Goal: Transaction & Acquisition: Purchase product/service

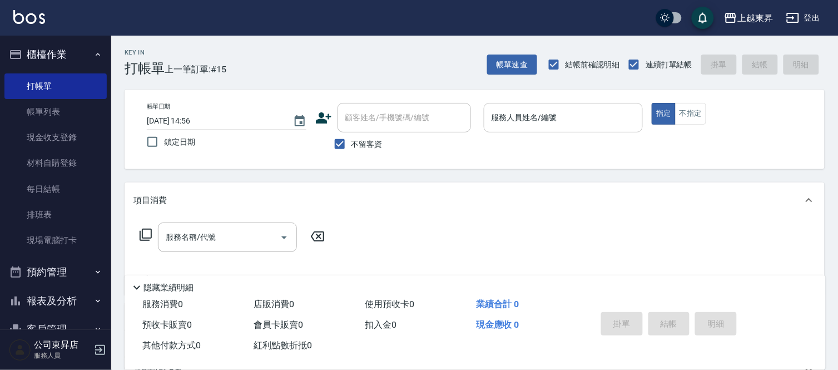
click at [518, 120] on input "服務人員姓名/編號" at bounding box center [564, 117] width 150 height 19
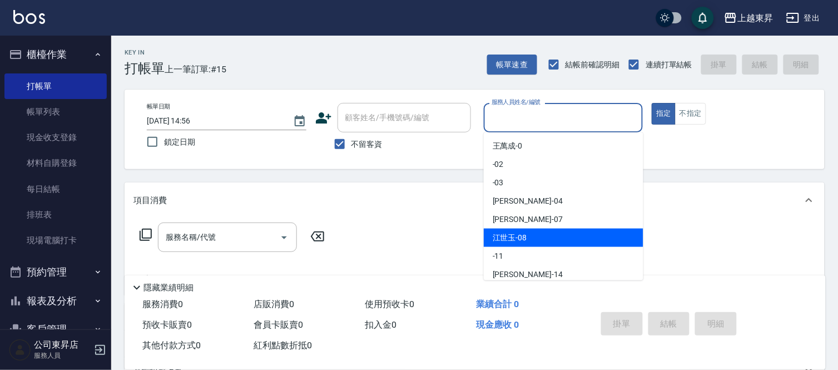
click at [531, 237] on div "[PERSON_NAME]-08" at bounding box center [564, 238] width 160 height 18
type input "[PERSON_NAME]-08"
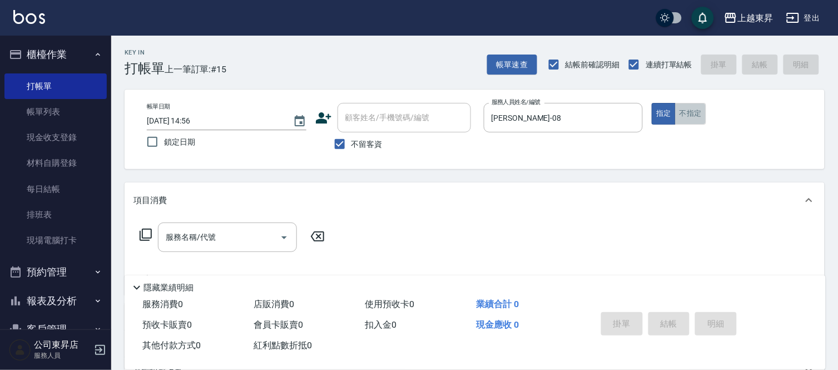
click at [685, 120] on button "不指定" at bounding box center [690, 114] width 31 height 22
click at [240, 237] on input "服務名稱/代號" at bounding box center [219, 236] width 112 height 19
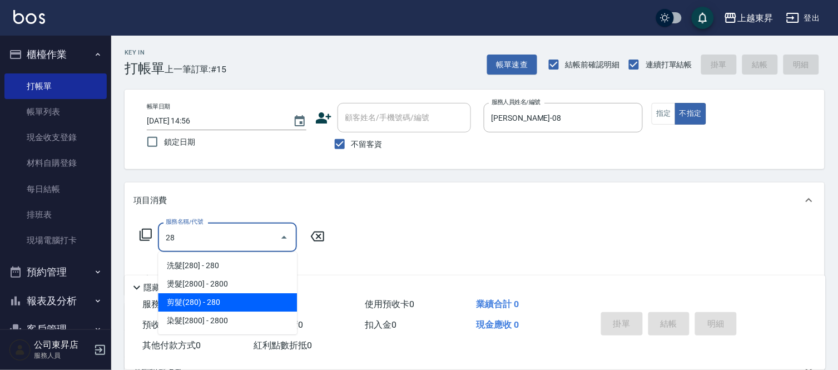
click at [180, 302] on span "剪髮(280) - 280" at bounding box center [227, 302] width 139 height 18
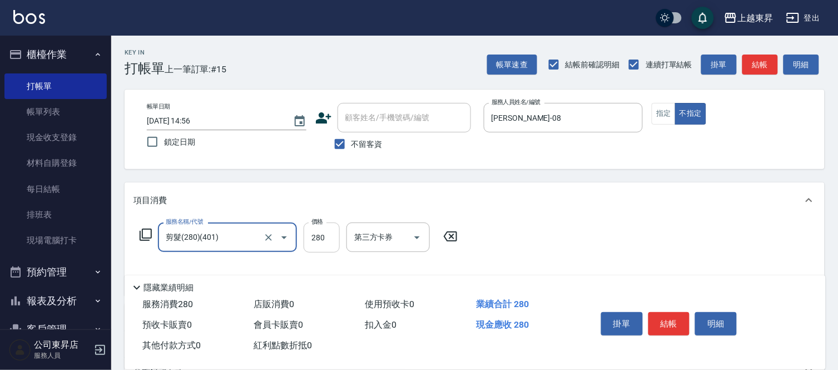
type input "剪髮(280)(401)"
click at [326, 236] on input "280" at bounding box center [322, 237] width 36 height 30
type input "80"
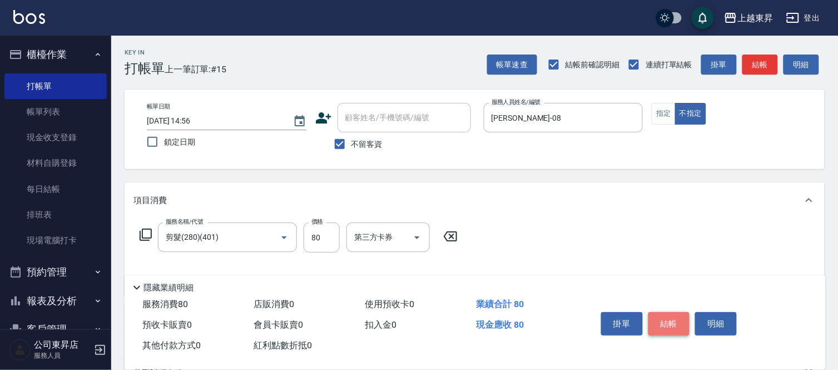
click at [665, 319] on button "結帳" at bounding box center [669, 323] width 42 height 23
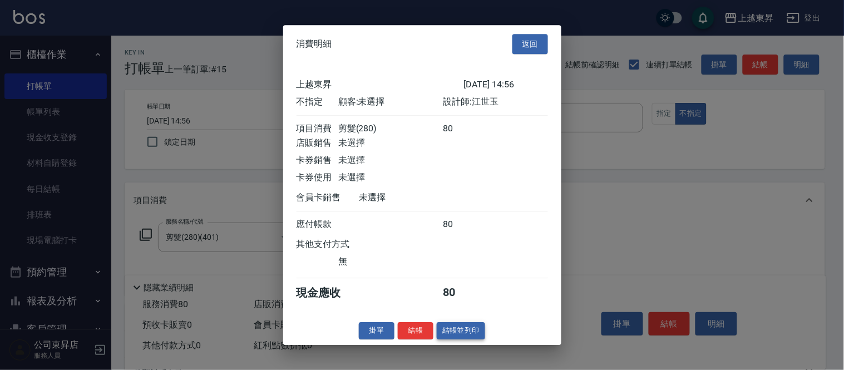
click at [468, 339] on button "結帳並列印" at bounding box center [460, 330] width 48 height 17
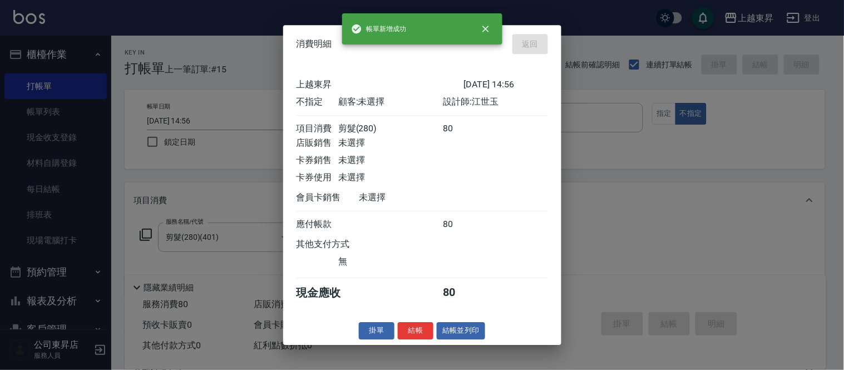
type input "[DATE] 16:37"
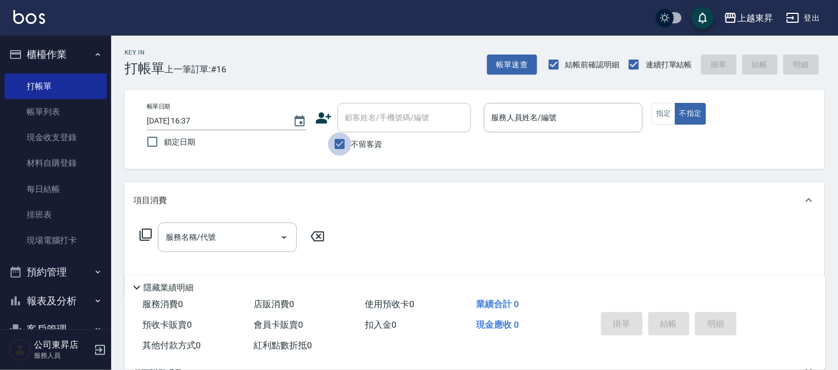
drag, startPoint x: 344, startPoint y: 145, endPoint x: 362, endPoint y: 138, distance: 19.7
click at [345, 145] on input "不留客資" at bounding box center [339, 143] width 23 height 23
checkbox input "false"
click at [381, 120] on input "顧客姓名/手機號碼/編號" at bounding box center [396, 117] width 107 height 19
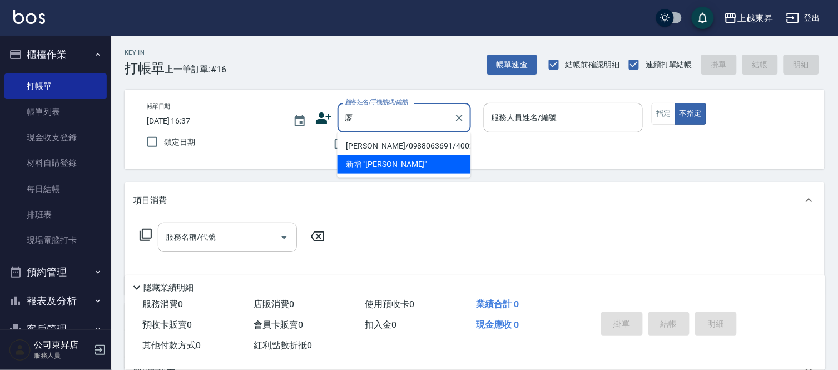
click at [399, 142] on li "[PERSON_NAME]/0988063691/40024" at bounding box center [404, 146] width 133 height 18
type input "[PERSON_NAME]/0988063691/40024"
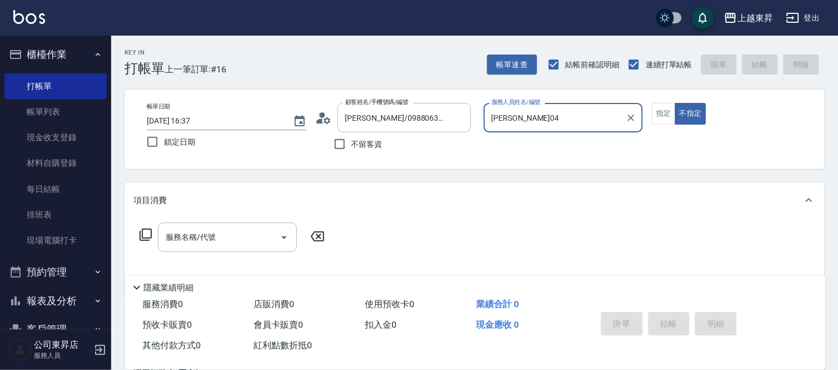
click at [528, 118] on input "[PERSON_NAME]04" at bounding box center [555, 117] width 133 height 19
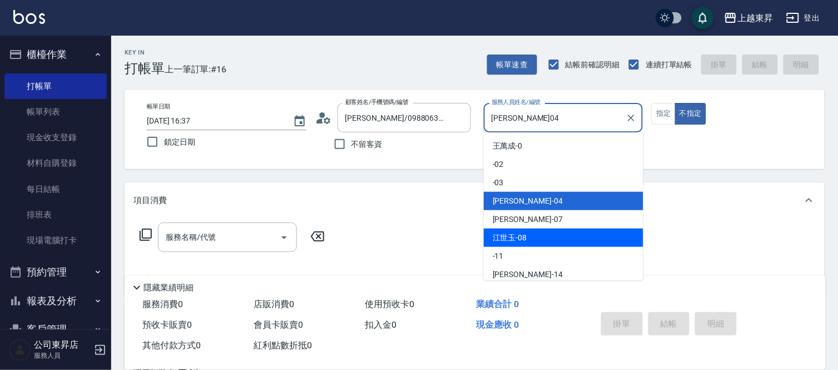
click at [537, 236] on div "[PERSON_NAME]-08" at bounding box center [564, 238] width 160 height 18
type input "[PERSON_NAME]-08"
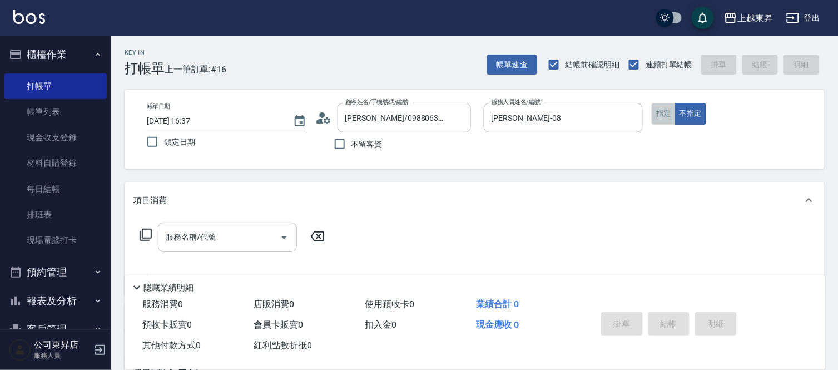
click at [672, 112] on button "指定" at bounding box center [664, 114] width 24 height 22
click at [267, 234] on input "服務名稱/代號" at bounding box center [219, 236] width 112 height 19
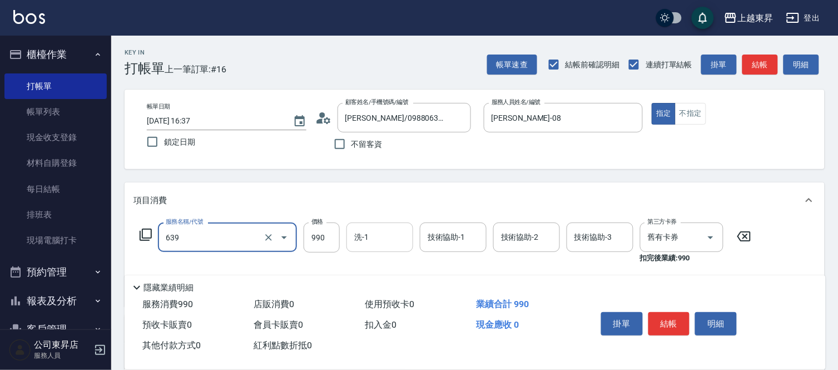
type input "(芙)蘆薈髮膜套卡(自材)(639)"
click at [366, 241] on div "洗-1 洗-1" at bounding box center [379, 236] width 67 height 29
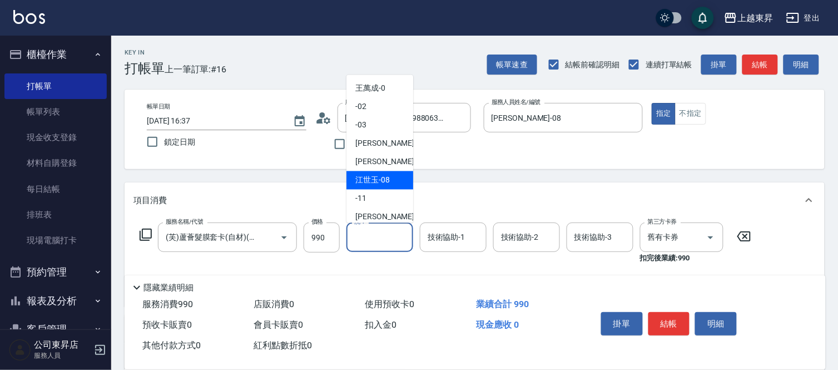
click at [379, 175] on span "[PERSON_NAME]-08" at bounding box center [372, 181] width 34 height 12
type input "[PERSON_NAME]-08"
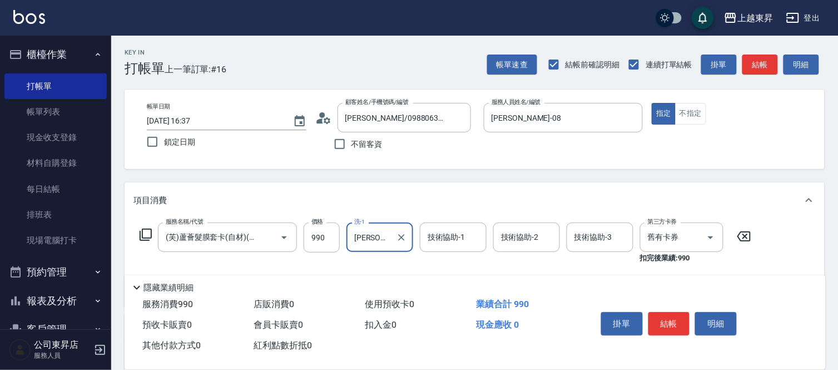
click at [439, 236] on div "技術協助-1 技術協助-1" at bounding box center [453, 236] width 67 height 29
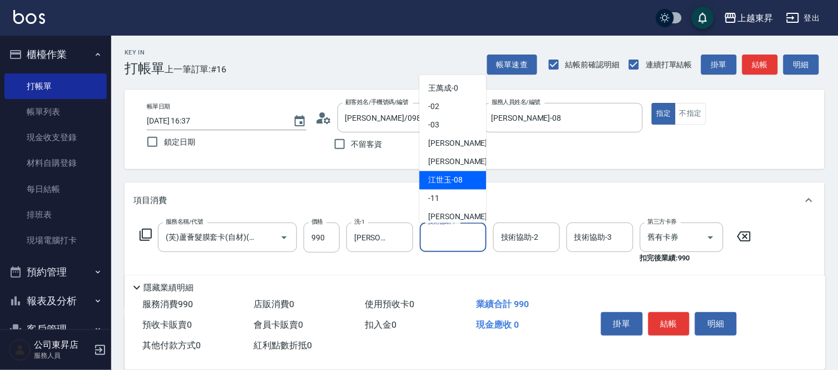
click at [448, 176] on span "[PERSON_NAME]-08" at bounding box center [445, 181] width 34 height 12
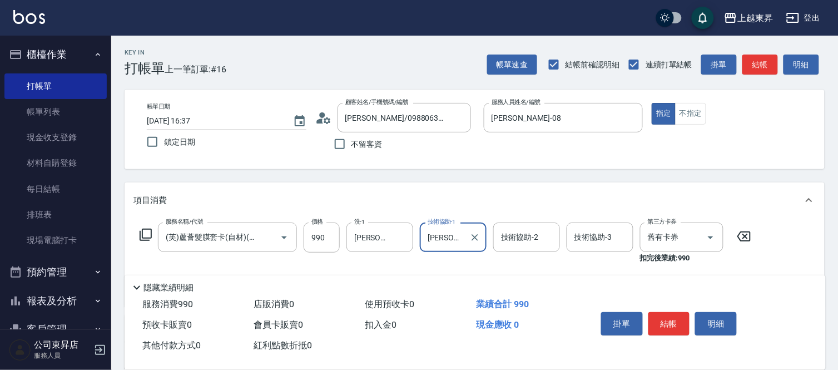
type input "[PERSON_NAME]-08"
click at [668, 314] on button "結帳" at bounding box center [669, 323] width 42 height 23
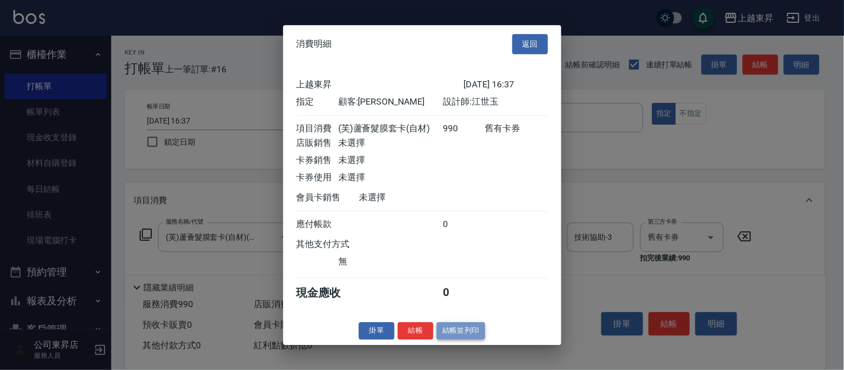
click at [470, 335] on button "結帳並列印" at bounding box center [460, 330] width 48 height 17
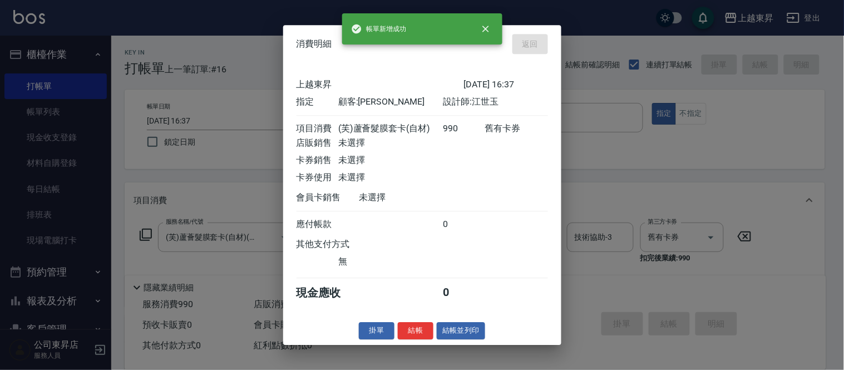
type input "[DATE] 16:38"
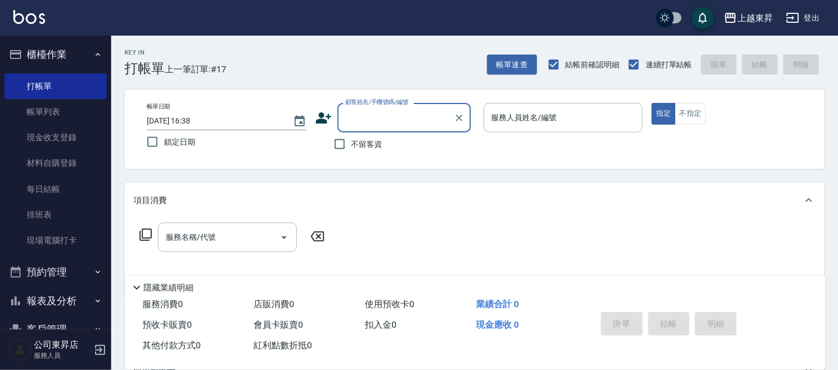
drag, startPoint x: 54, startPoint y: 106, endPoint x: 194, endPoint y: 161, distance: 149.7
click at [54, 106] on link "帳單列表" at bounding box center [55, 112] width 102 height 26
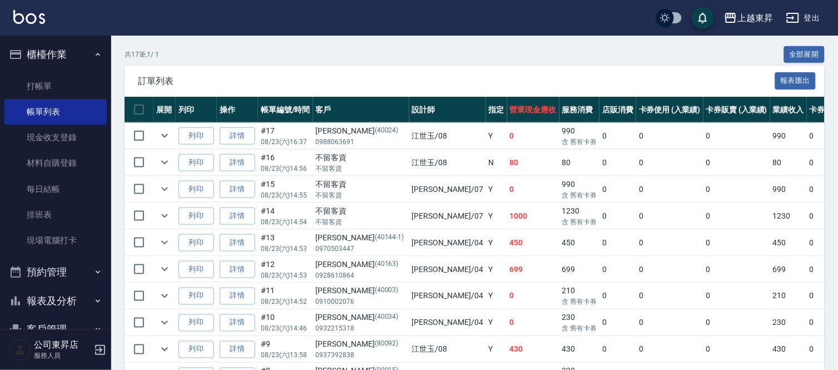
scroll to position [309, 0]
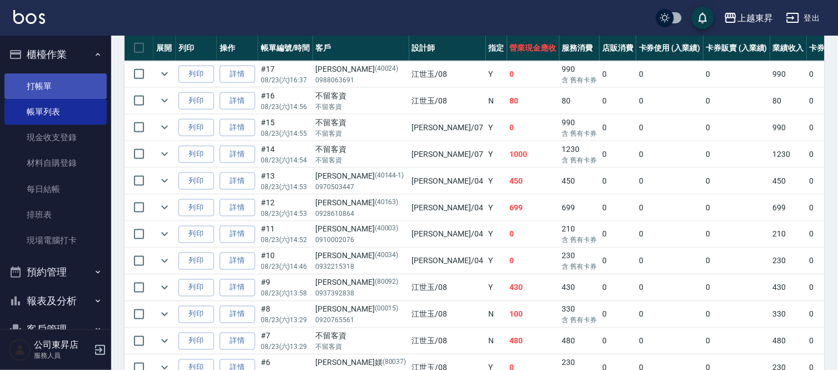
click at [60, 91] on link "打帳單" at bounding box center [55, 86] width 102 height 26
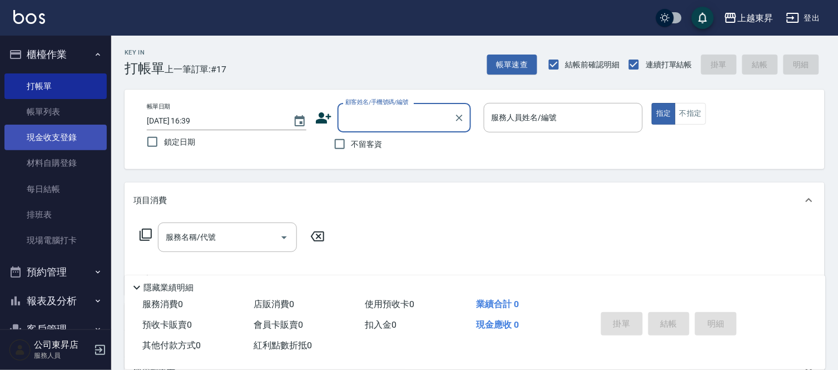
click at [59, 137] on link "現金收支登錄" at bounding box center [55, 138] width 102 height 26
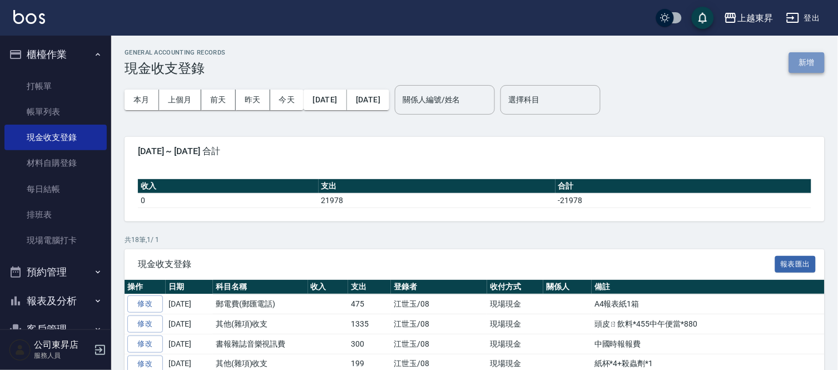
click at [812, 62] on button "新增" at bounding box center [807, 62] width 36 height 21
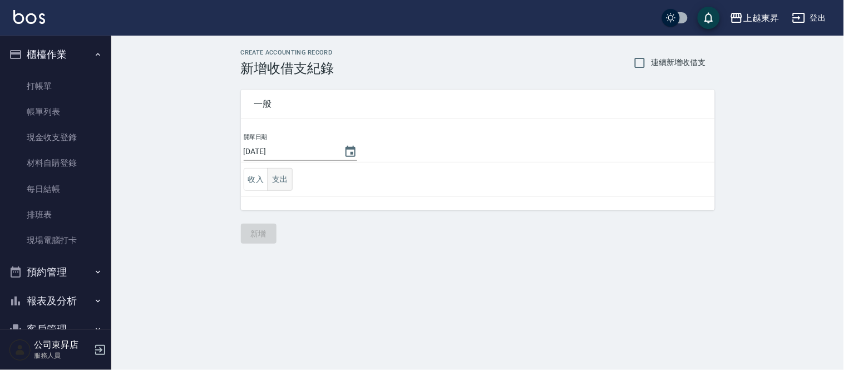
click at [285, 176] on button "支出" at bounding box center [279, 179] width 25 height 23
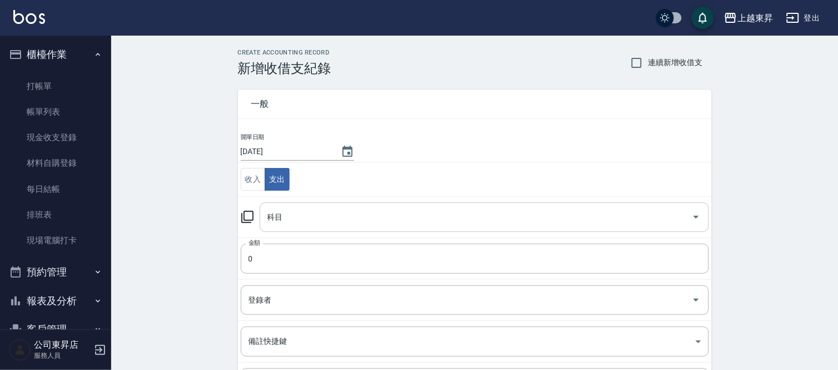
click at [280, 222] on input "科目" at bounding box center [476, 216] width 423 height 19
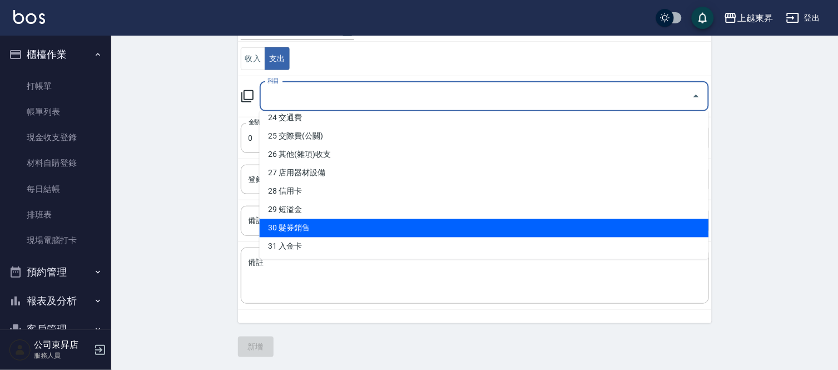
scroll to position [434, 0]
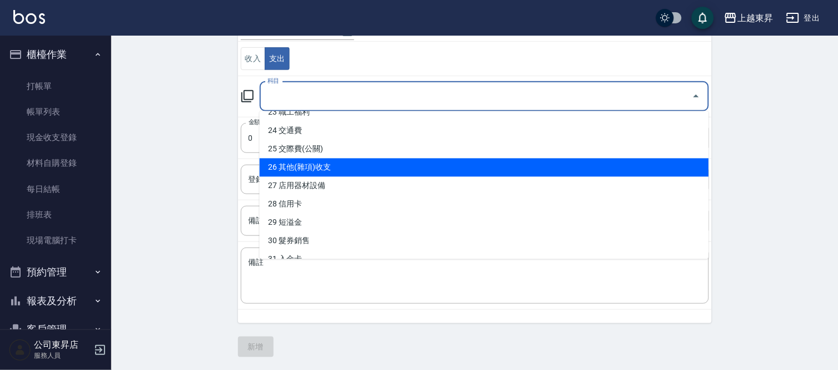
click at [310, 162] on li "26 其他(雜項)收支" at bounding box center [484, 167] width 449 height 18
type input "26 其他(雜項)收支"
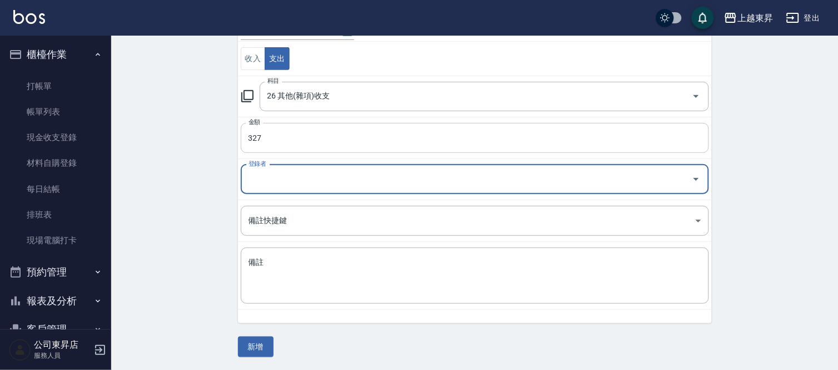
click at [280, 143] on input "327" at bounding box center [475, 138] width 468 height 30
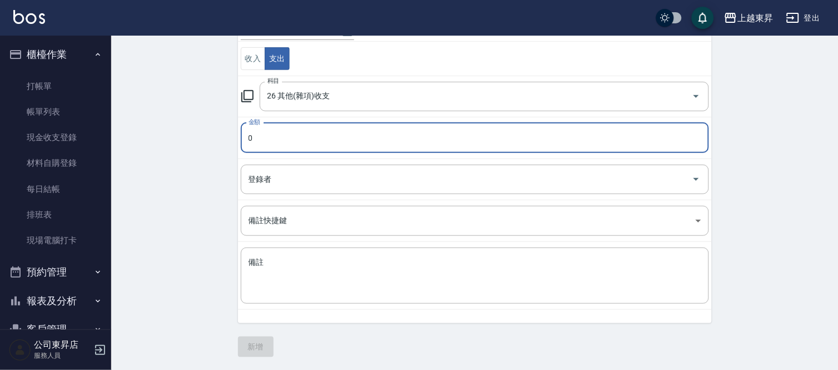
click at [249, 137] on input "0" at bounding box center [475, 138] width 468 height 30
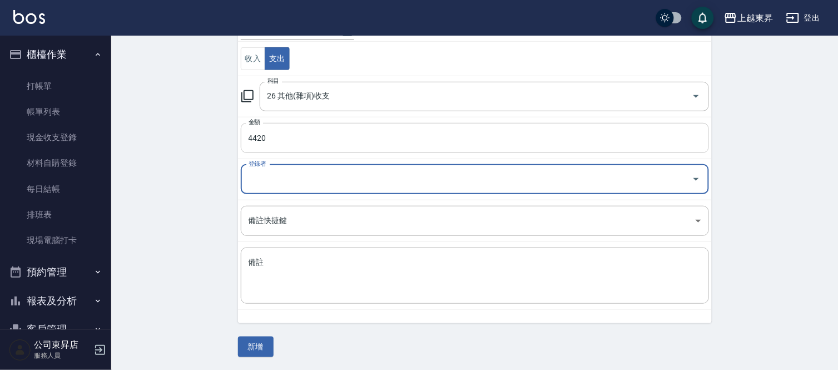
click at [271, 134] on input "4420" at bounding box center [475, 138] width 468 height 30
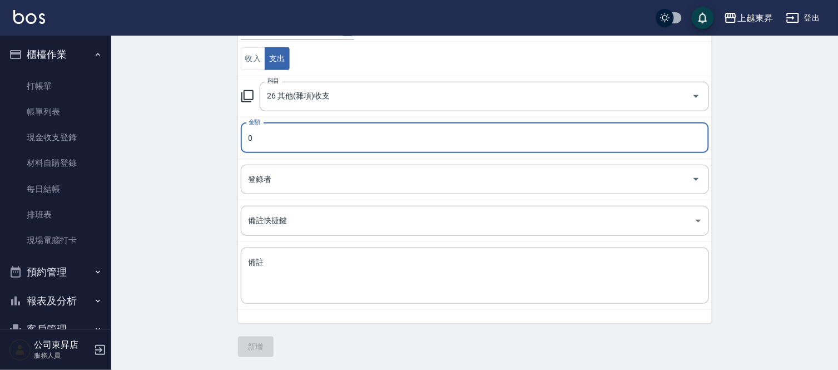
click at [246, 142] on input "0" at bounding box center [475, 138] width 468 height 30
click at [270, 138] on input "4420" at bounding box center [475, 138] width 468 height 30
type input "442"
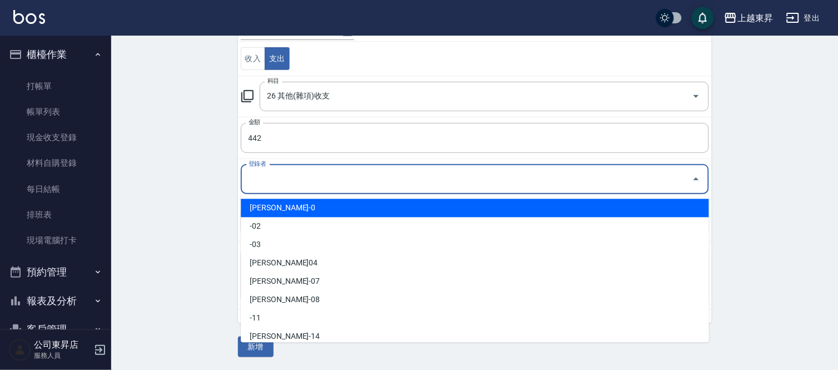
click at [274, 183] on input "登錄者" at bounding box center [466, 179] width 441 height 19
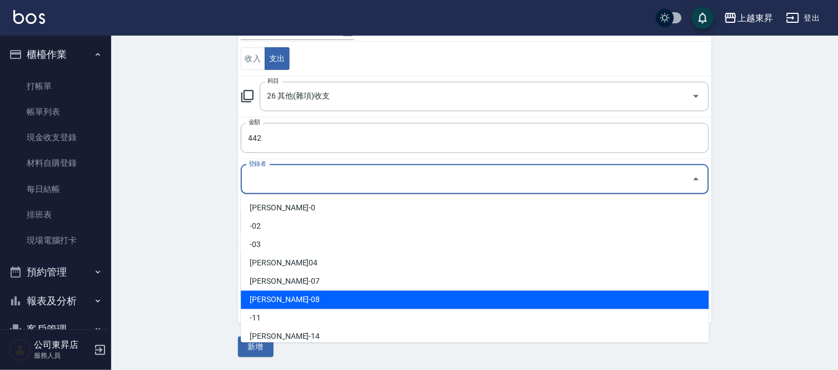
click at [282, 298] on li "[PERSON_NAME]-08" at bounding box center [475, 300] width 468 height 18
type input "[PERSON_NAME]-08"
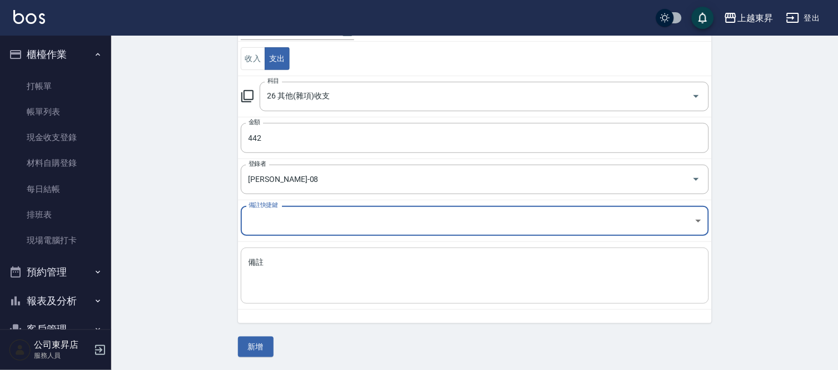
click at [256, 257] on div "備註 x 備註" at bounding box center [475, 275] width 468 height 56
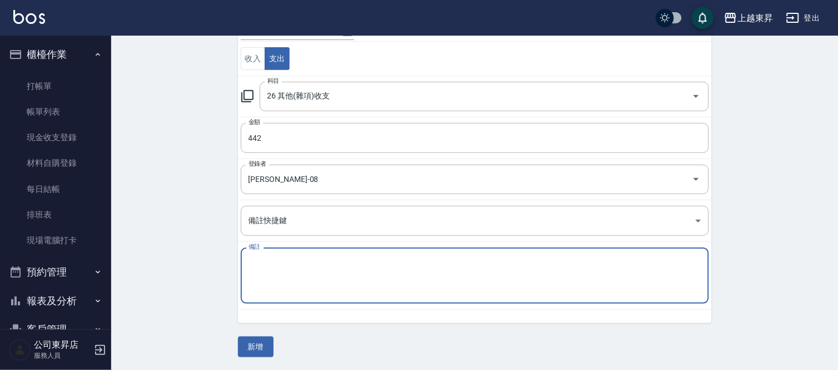
type textarea "ㄧ"
type textarea "水管*115醫生袍清洗327"
click at [257, 345] on button "新增" at bounding box center [256, 346] width 36 height 21
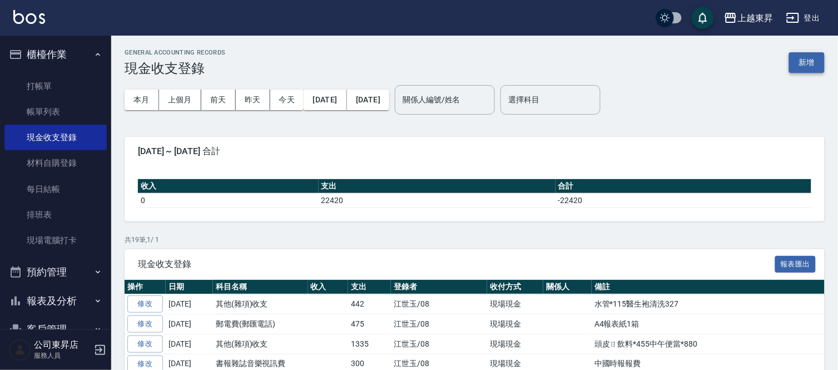
click at [807, 61] on button "新增" at bounding box center [807, 62] width 36 height 21
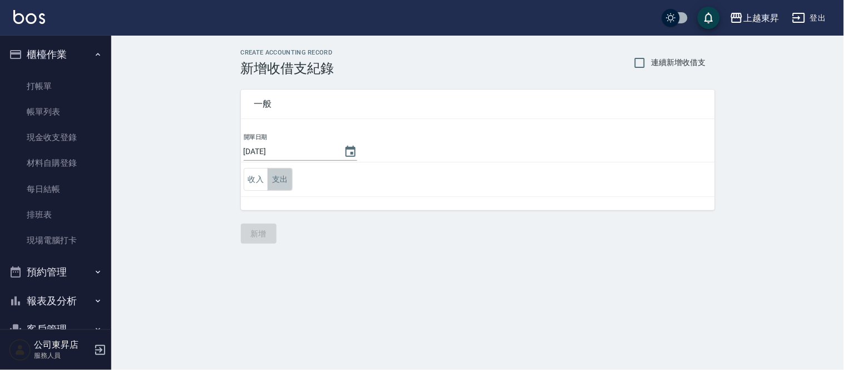
click at [285, 186] on button "支出" at bounding box center [279, 179] width 25 height 23
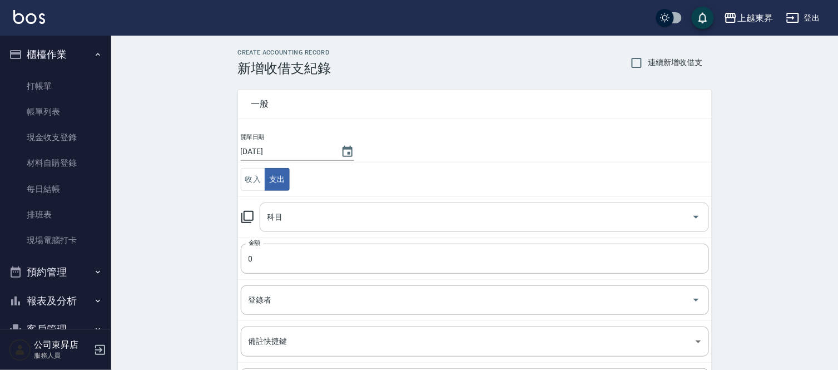
click at [279, 221] on input "科目" at bounding box center [476, 216] width 423 height 19
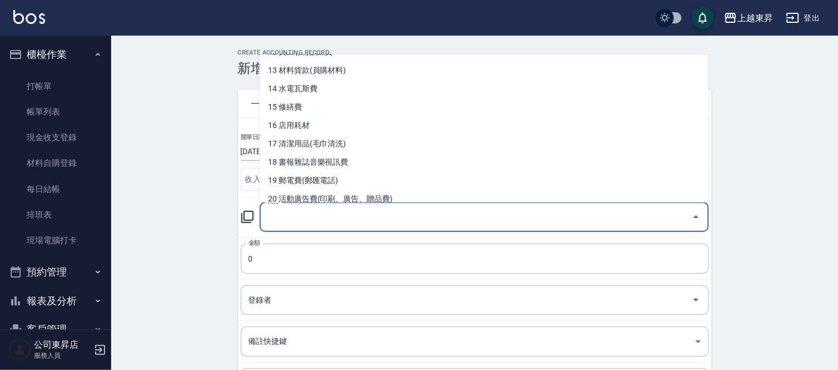
scroll to position [247, 0]
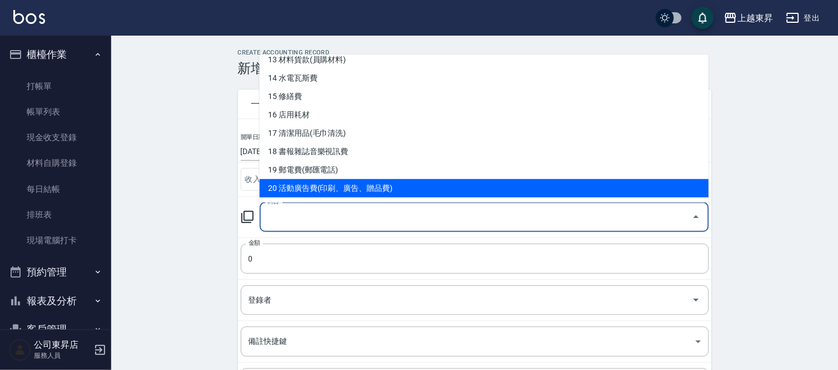
click at [321, 191] on li "20 活動廣告費(印刷、廣告、贈品費)" at bounding box center [484, 188] width 449 height 18
type input "20 活動廣告費(印刷、廣告、贈品費)"
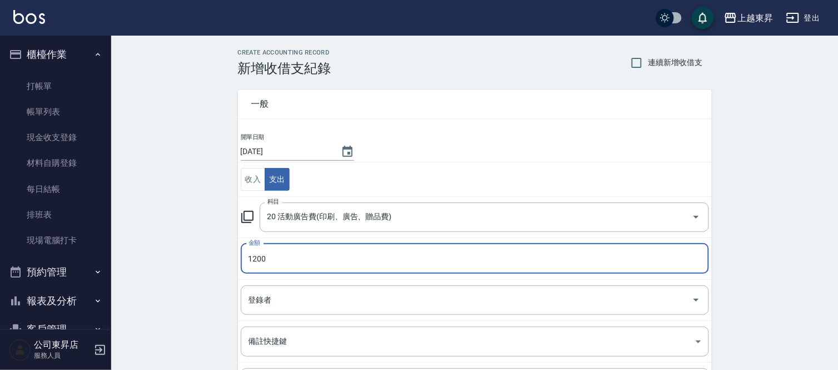
type input "1200"
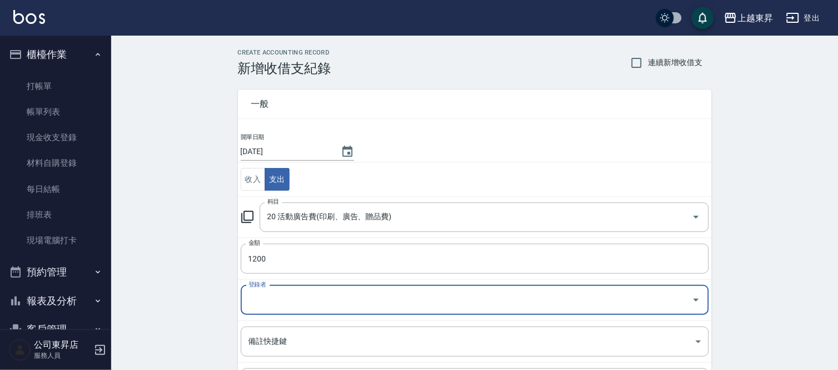
click at [260, 302] on input "登錄者" at bounding box center [466, 299] width 441 height 19
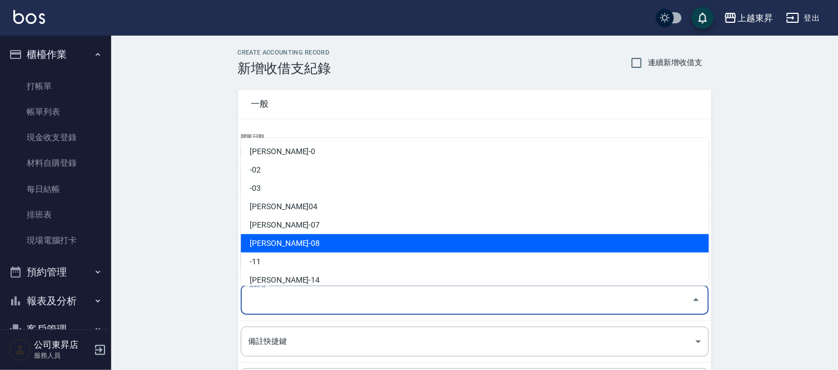
click at [284, 236] on li "[PERSON_NAME]-08" at bounding box center [475, 243] width 468 height 18
type input "[PERSON_NAME]-08"
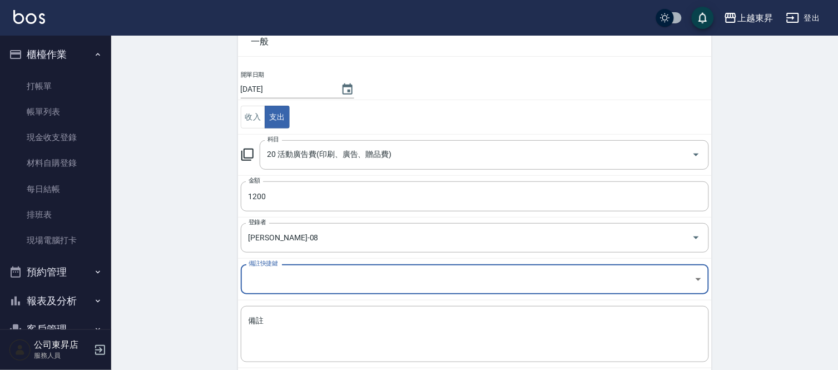
scroll to position [121, 0]
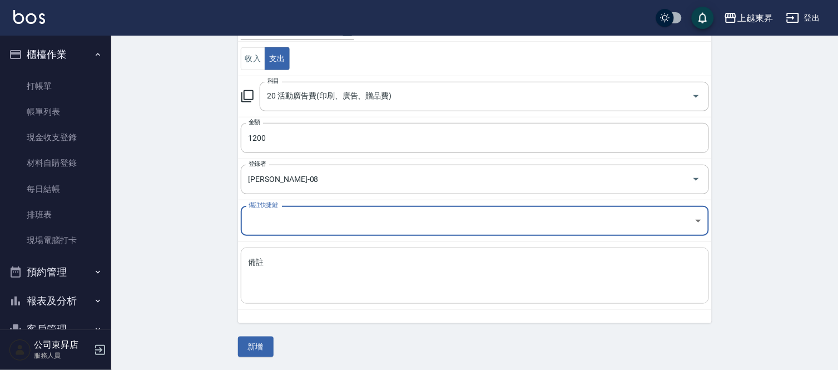
click at [249, 262] on textarea "備註" at bounding box center [475, 276] width 453 height 38
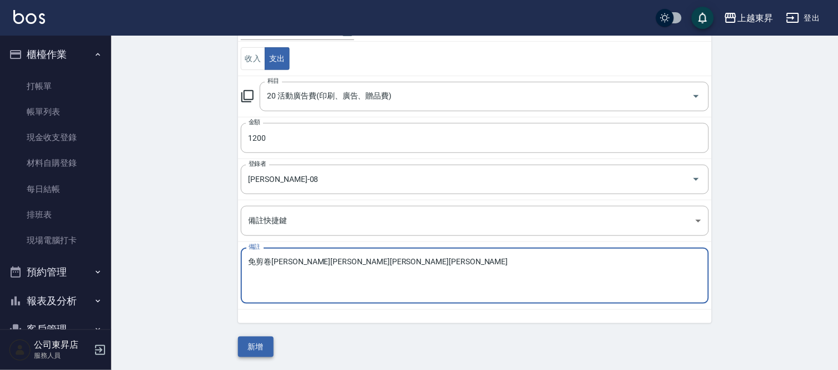
type textarea "免剪卷[PERSON_NAME][PERSON_NAME][PERSON_NAME][PERSON_NAME]"
click at [257, 349] on button "新增" at bounding box center [256, 346] width 36 height 21
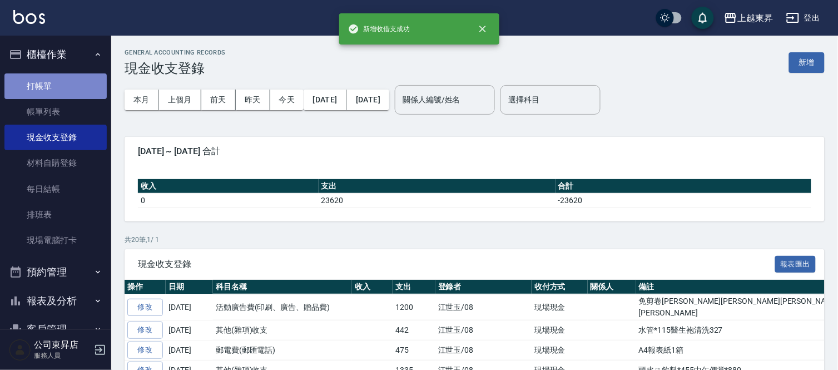
click at [62, 89] on link "打帳單" at bounding box center [55, 86] width 102 height 26
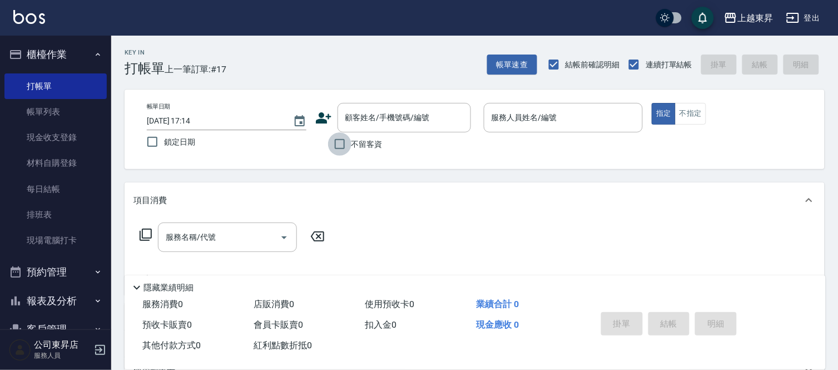
click at [346, 143] on input "不留客資" at bounding box center [339, 143] width 23 height 23
checkbox input "true"
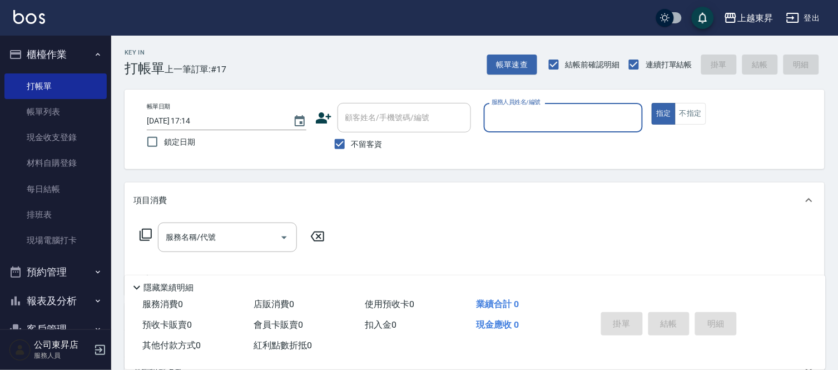
click at [522, 122] on input "服務人員姓名/編號" at bounding box center [564, 117] width 150 height 19
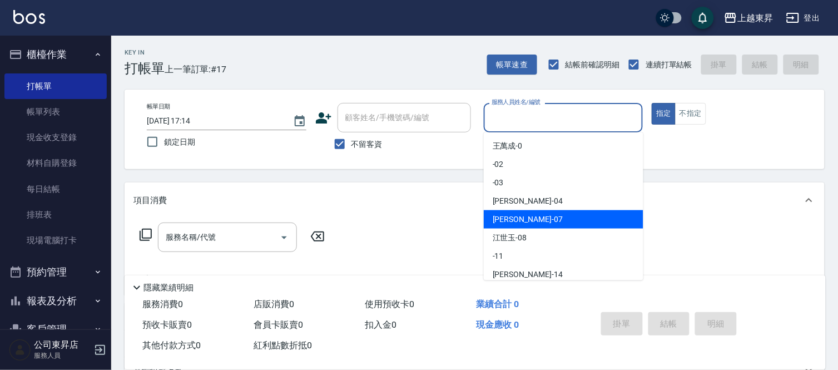
drag, startPoint x: 517, startPoint y: 219, endPoint x: 519, endPoint y: 212, distance: 7.0
click at [517, 215] on span "[PERSON_NAME] -07" at bounding box center [528, 220] width 70 height 12
type input "[PERSON_NAME]-07"
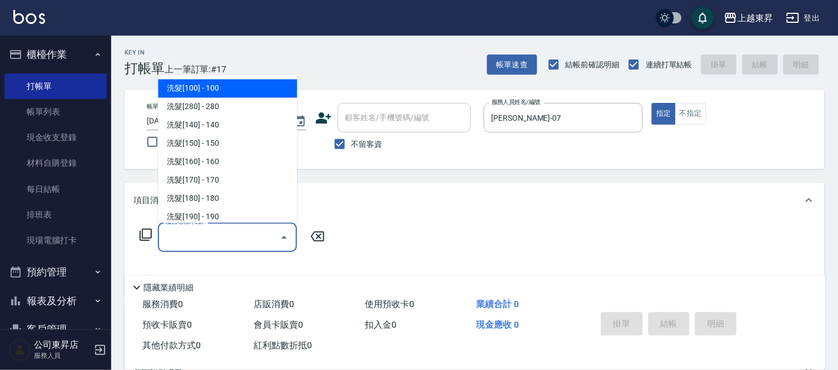
click at [240, 239] on input "服務名稱/代號" at bounding box center [219, 236] width 112 height 19
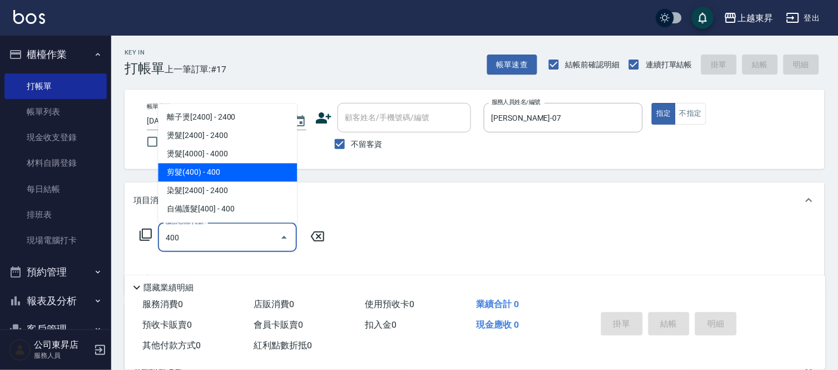
click at [200, 182] on span "染髮[2400] - 2400" at bounding box center [227, 191] width 139 height 18
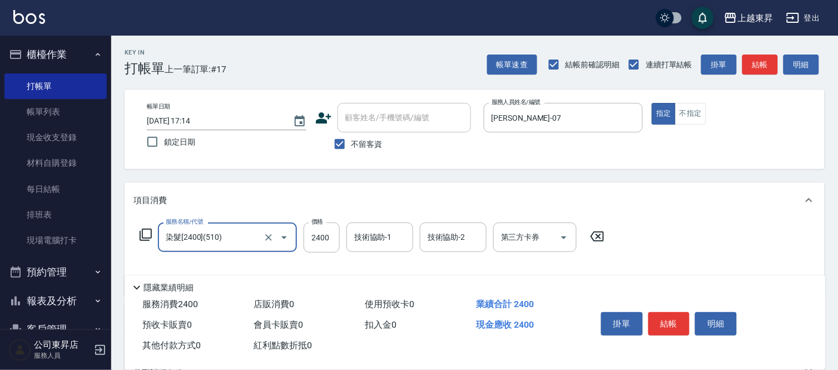
click at [234, 236] on input "染髮[2400](510)" at bounding box center [212, 236] width 98 height 19
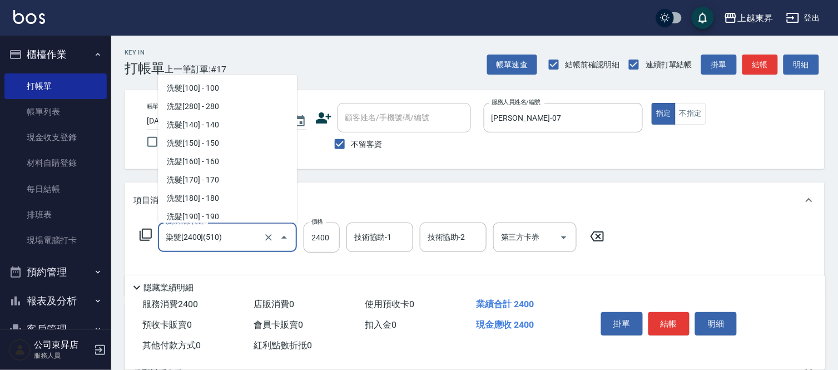
scroll to position [1030, 0]
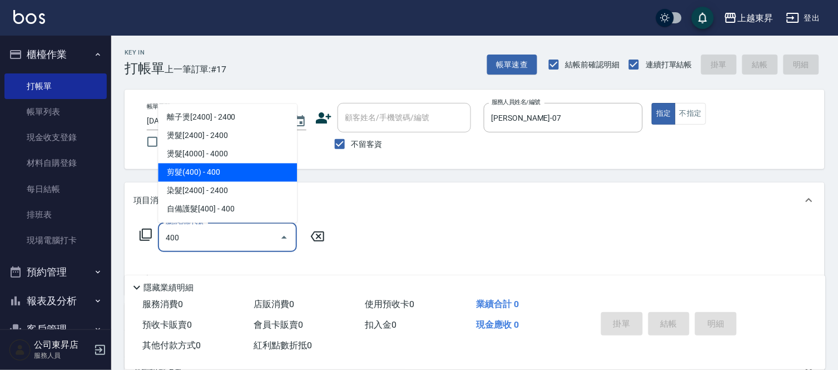
click at [210, 171] on span "剪髮(400) - 400" at bounding box center [227, 172] width 139 height 18
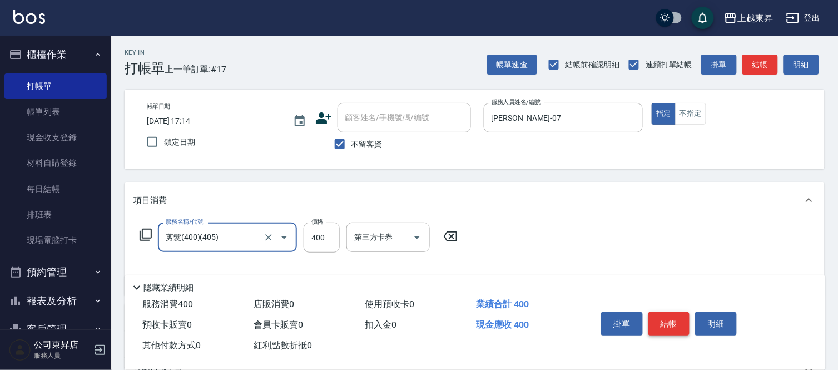
type input "剪髮(400)(405)"
click at [666, 318] on button "結帳" at bounding box center [669, 323] width 42 height 23
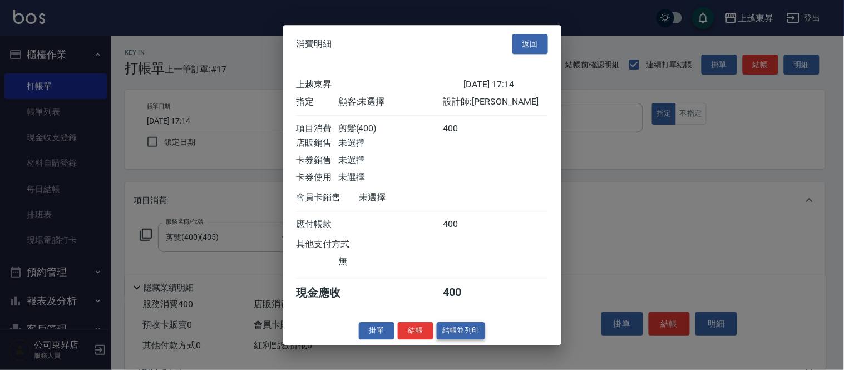
click at [463, 339] on button "結帳並列印" at bounding box center [460, 330] width 48 height 17
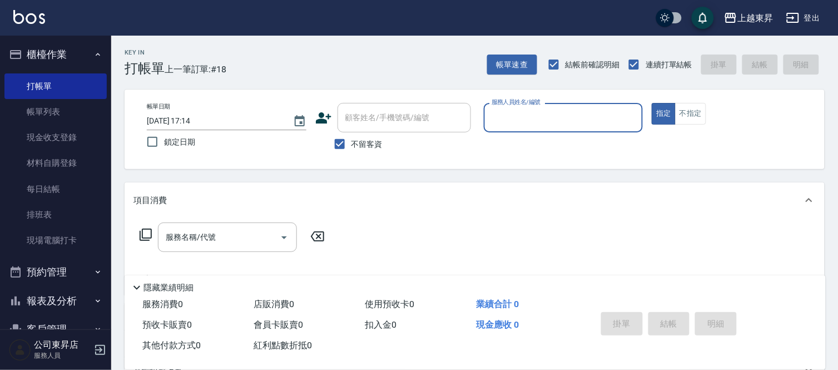
click at [514, 123] on input "服務人員姓名/編號" at bounding box center [564, 117] width 150 height 19
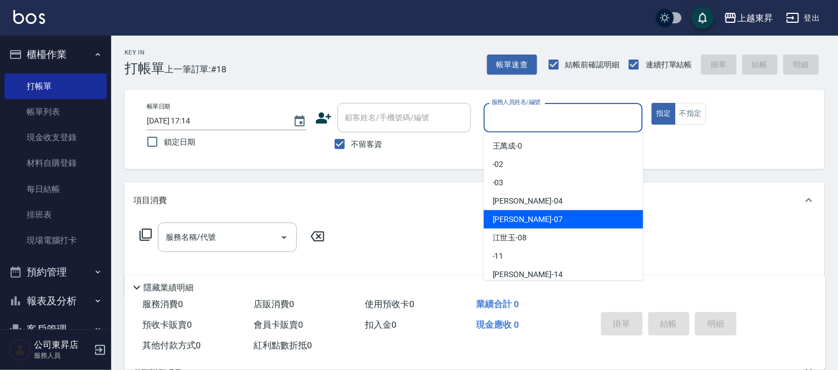
click at [516, 215] on span "[PERSON_NAME] -07" at bounding box center [528, 220] width 70 height 12
type input "[PERSON_NAME]-07"
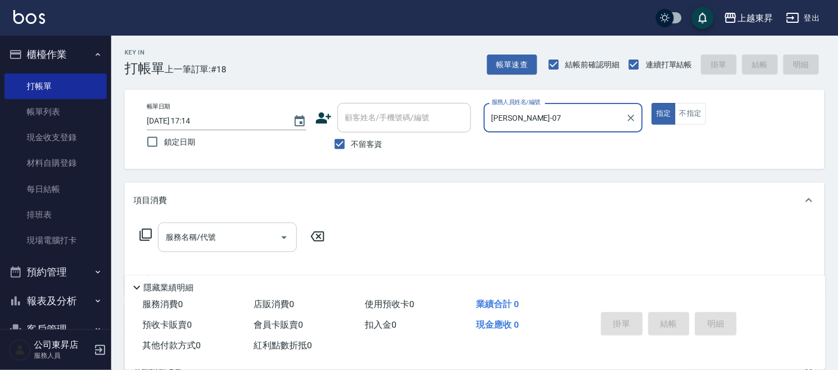
click at [267, 243] on input "服務名稱/代號" at bounding box center [219, 236] width 112 height 19
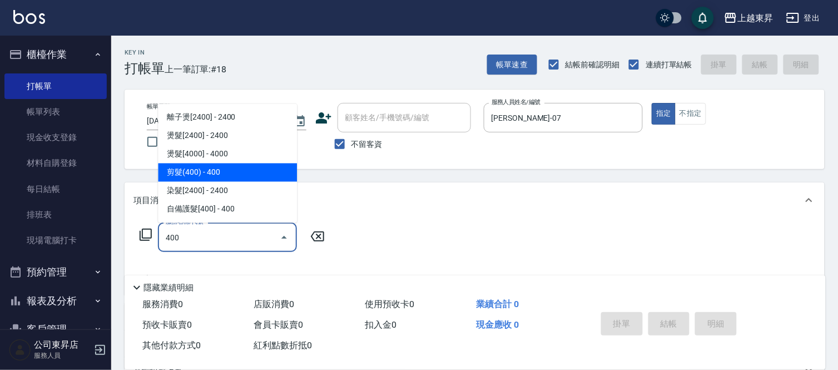
click at [212, 173] on span "剪髮(400) - 400" at bounding box center [227, 172] width 139 height 18
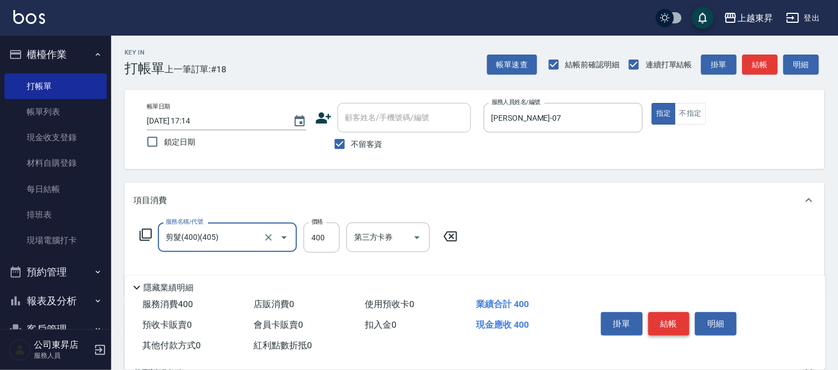
type input "剪髮(400)(405)"
click at [658, 321] on button "結帳" at bounding box center [669, 323] width 42 height 23
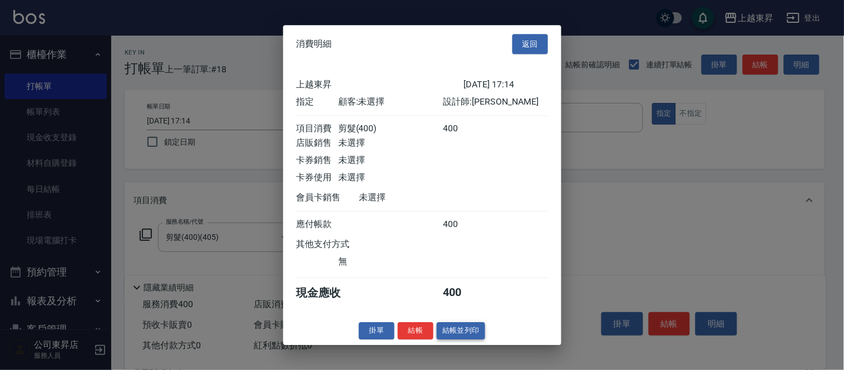
click at [452, 339] on button "結帳並列印" at bounding box center [460, 330] width 48 height 17
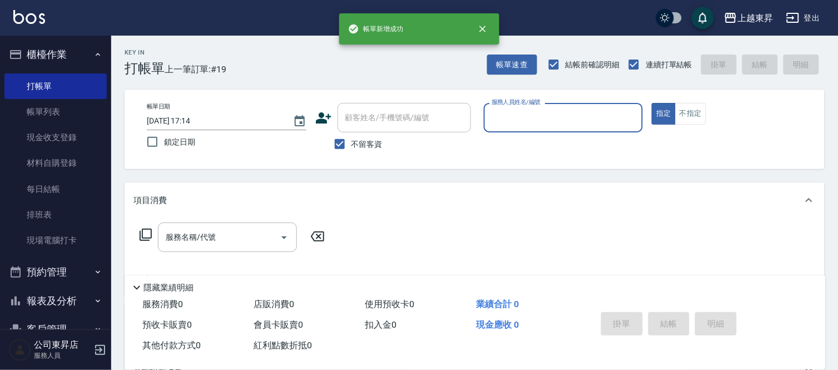
click at [503, 119] on input "服務人員姓名/編號" at bounding box center [564, 117] width 150 height 19
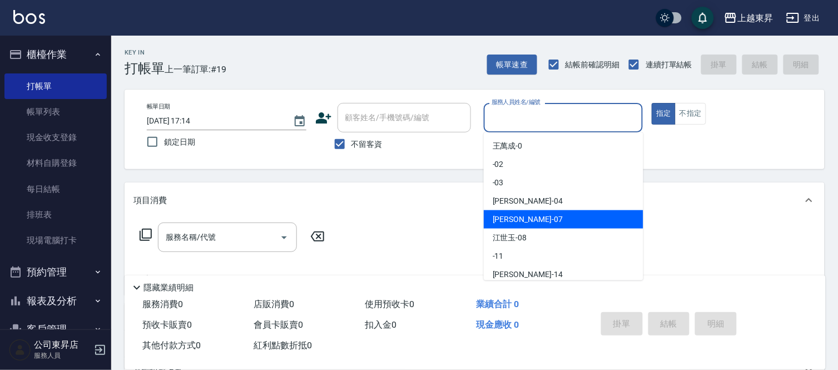
click at [508, 214] on span "[PERSON_NAME] -07" at bounding box center [528, 220] width 70 height 12
type input "[PERSON_NAME]-07"
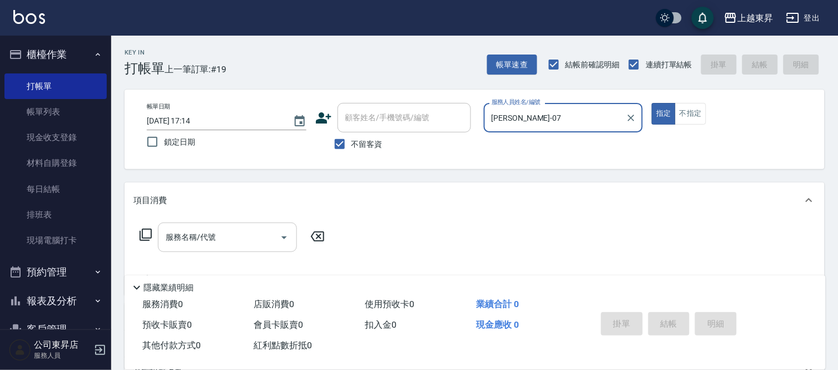
click at [195, 247] on div "服務名稱/代號" at bounding box center [227, 236] width 139 height 29
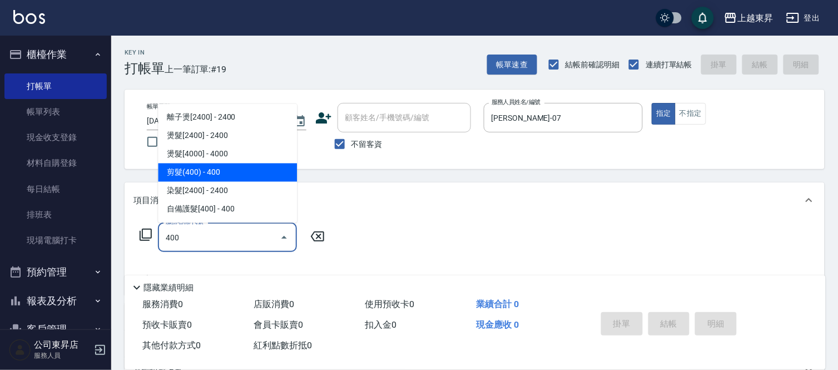
click at [183, 175] on span "剪髮(400) - 400" at bounding box center [227, 172] width 139 height 18
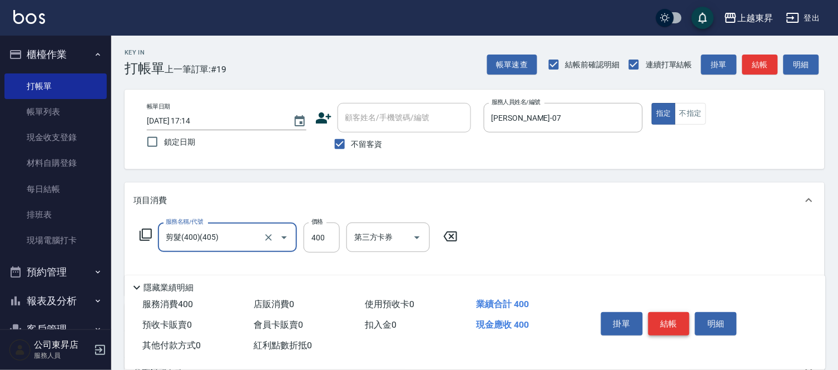
type input "剪髮(400)(405)"
click at [673, 315] on button "結帳" at bounding box center [669, 323] width 42 height 23
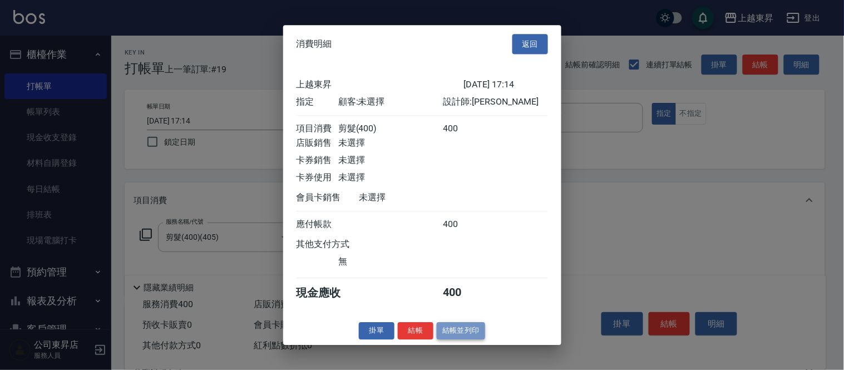
click at [468, 339] on button "結帳並列印" at bounding box center [460, 330] width 48 height 17
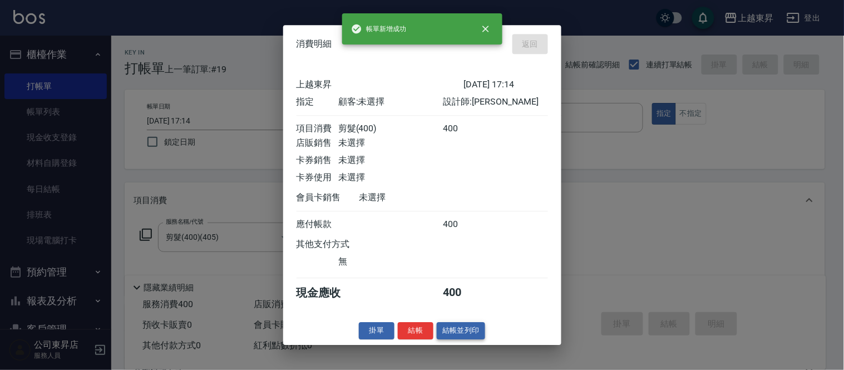
type input "[DATE] 17:15"
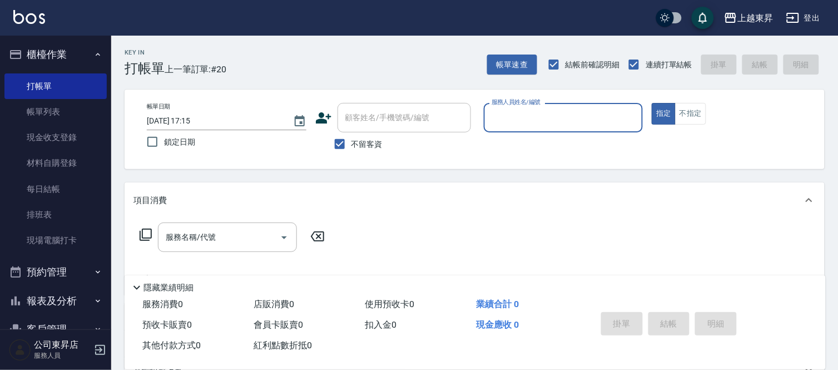
click at [510, 119] on input "服務人員姓名/編號" at bounding box center [564, 117] width 150 height 19
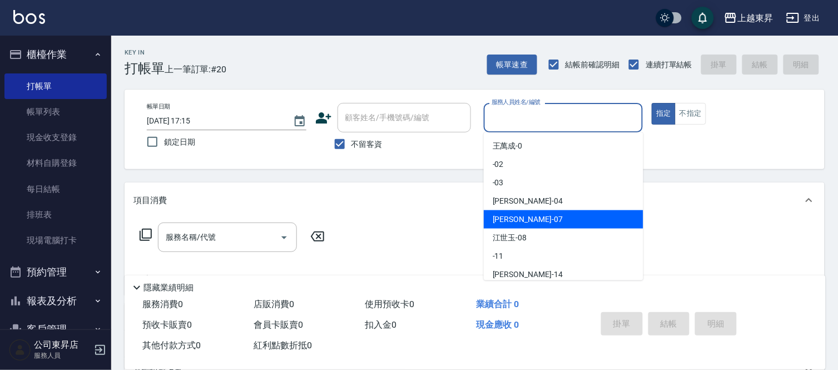
scroll to position [172, 0]
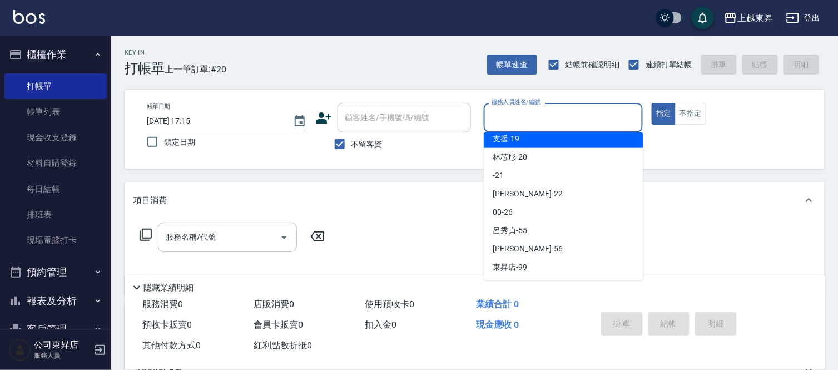
click at [526, 140] on div "支援 -19" at bounding box center [564, 139] width 160 height 18
type input "支援-19"
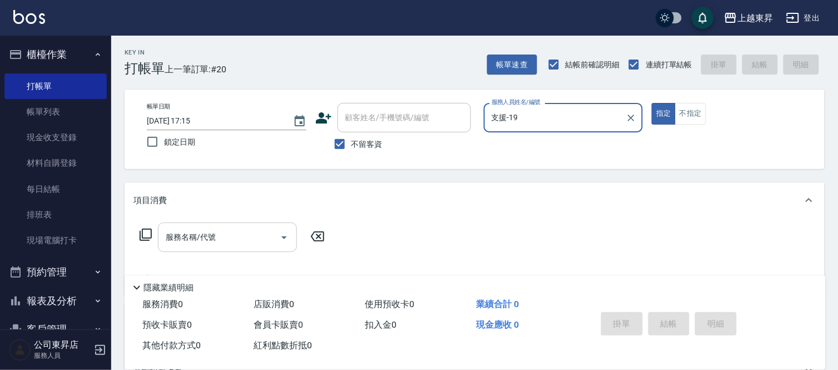
click at [185, 242] on div "服務名稱/代號 服務名稱/代號" at bounding box center [227, 236] width 139 height 29
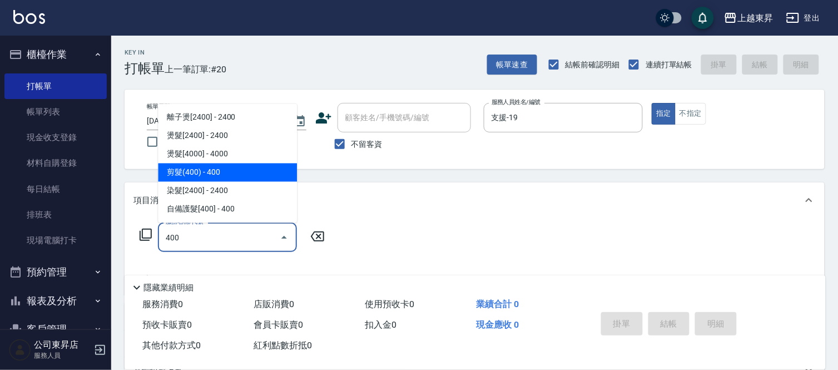
click at [191, 177] on span "剪髮(400) - 400" at bounding box center [227, 172] width 139 height 18
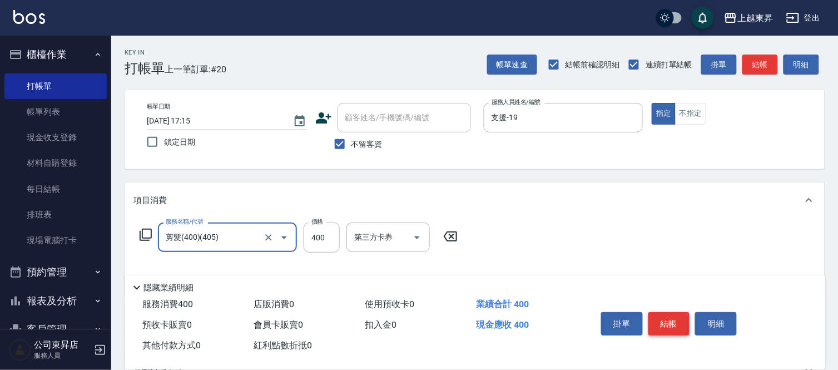
type input "剪髮(400)(405)"
click at [661, 319] on button "結帳" at bounding box center [669, 323] width 42 height 23
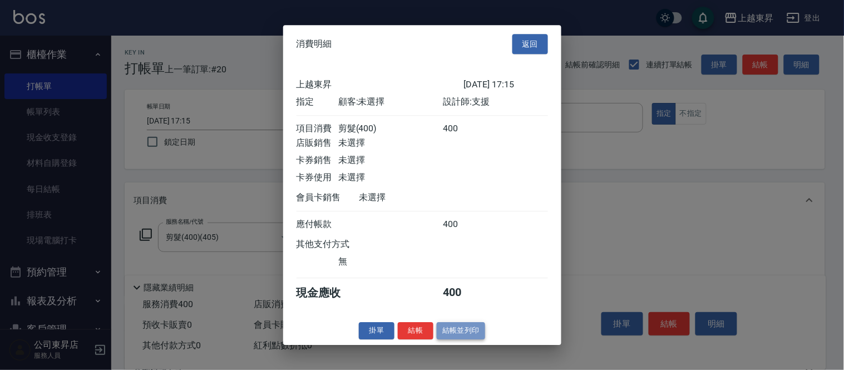
click at [452, 332] on button "結帳並列印" at bounding box center [460, 330] width 48 height 17
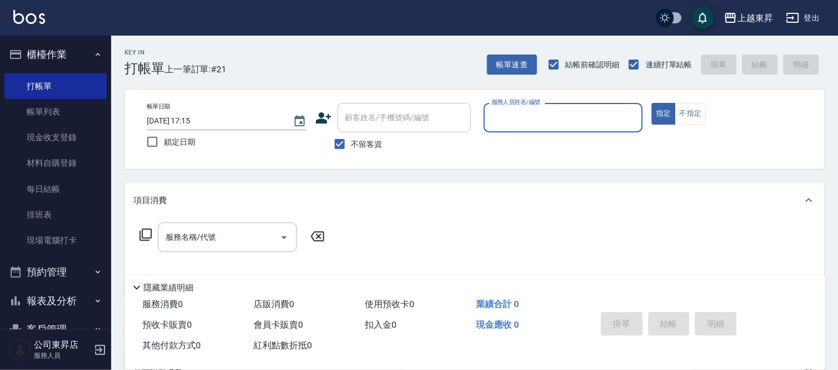
drag, startPoint x: 54, startPoint y: 110, endPoint x: 113, endPoint y: 162, distance: 79.1
click at [54, 110] on link "帳單列表" at bounding box center [55, 112] width 102 height 26
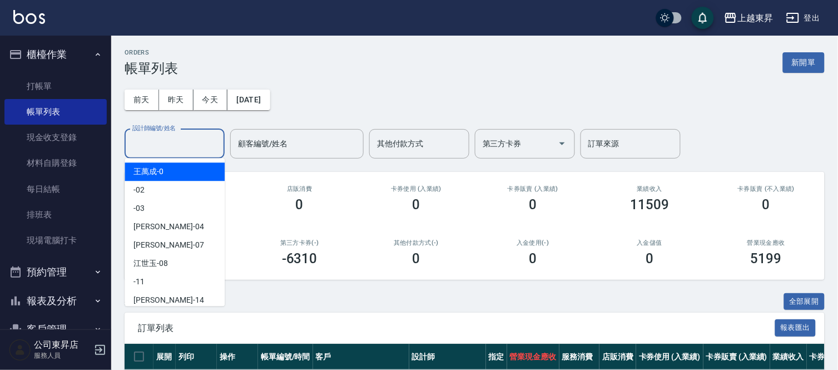
drag, startPoint x: 147, startPoint y: 135, endPoint x: 146, endPoint y: 145, distance: 10.1
click at [147, 139] on input "設計師編號/姓名" at bounding box center [175, 143] width 90 height 19
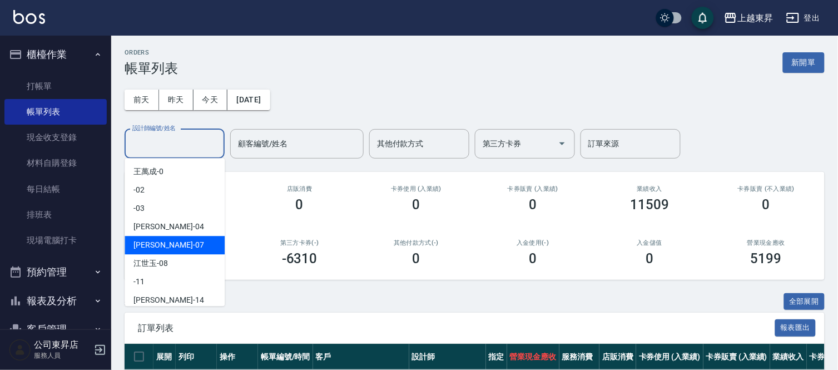
click at [151, 241] on span "[PERSON_NAME] -07" at bounding box center [168, 245] width 70 height 12
type input "[PERSON_NAME]-07"
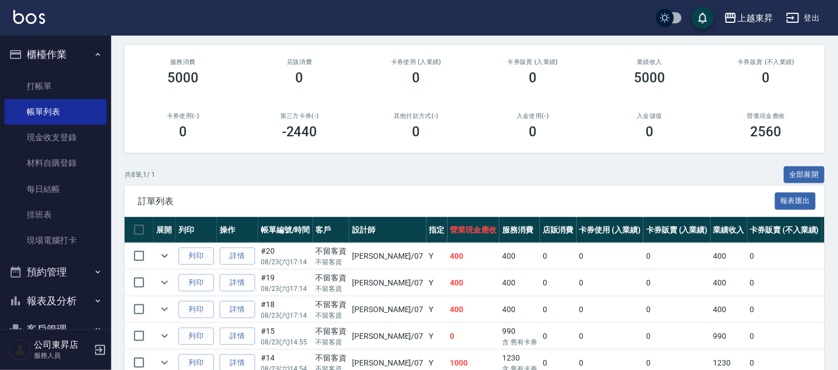
scroll to position [247, 0]
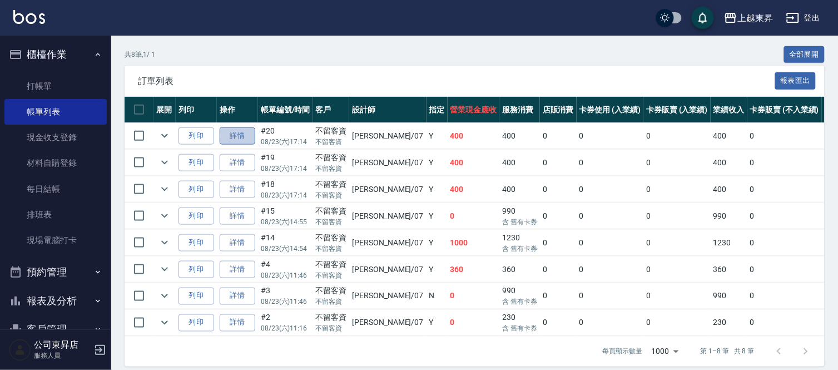
click at [232, 131] on link "詳情" at bounding box center [238, 135] width 36 height 17
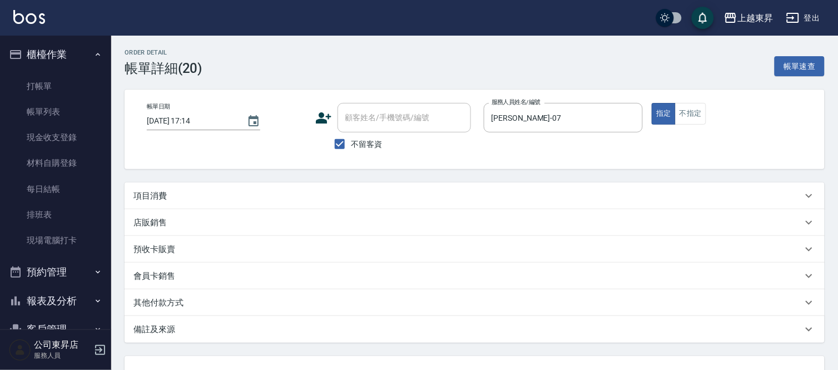
type input "[DATE] 17:14"
checkbox input "true"
type input "[PERSON_NAME]-07"
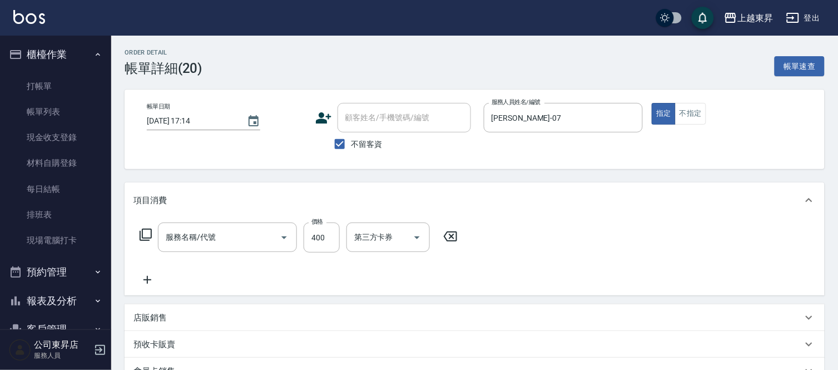
type input "剪髮(400)(405)"
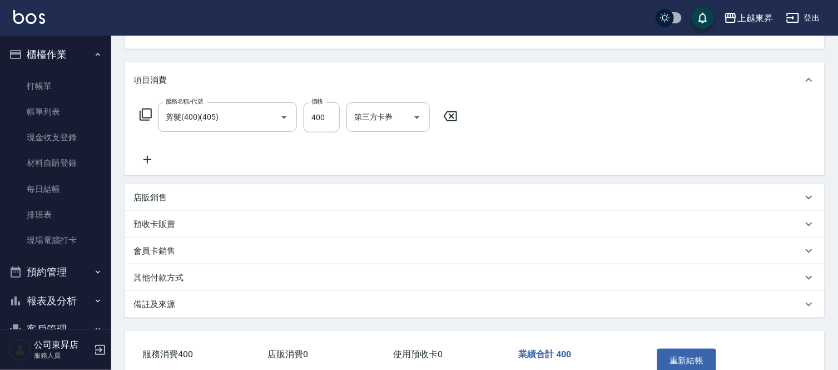
scroll to position [186, 0]
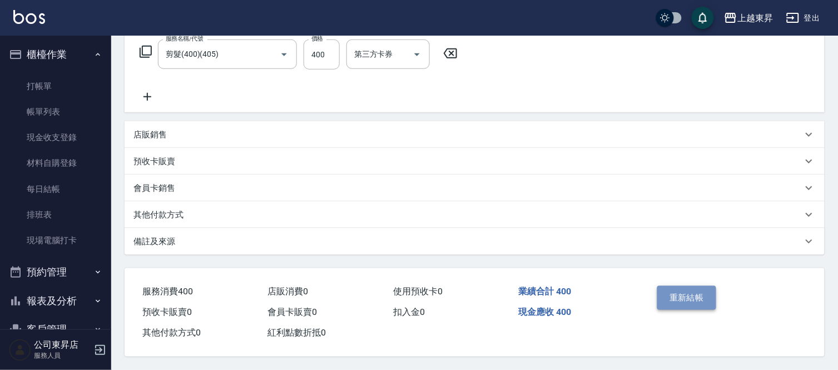
click at [687, 297] on button "重新結帳" at bounding box center [686, 297] width 59 height 23
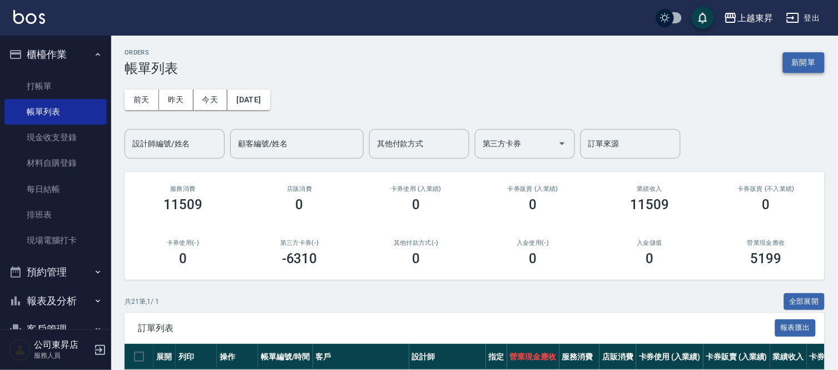
click at [807, 59] on button "新開單" at bounding box center [804, 62] width 42 height 21
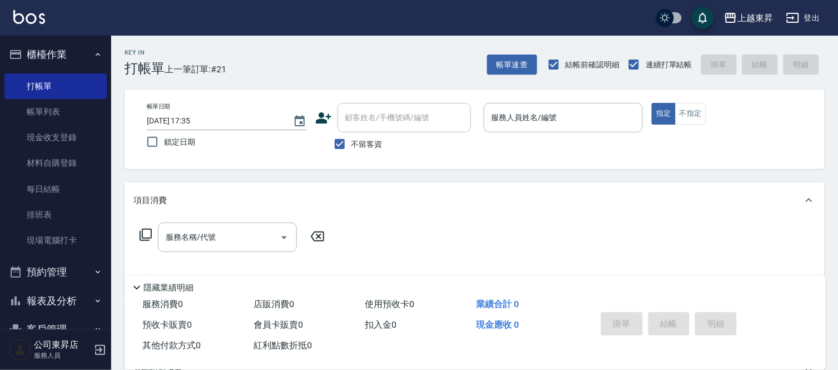
click at [376, 145] on span "不留客資" at bounding box center [366, 144] width 31 height 12
click at [351, 145] on input "不留客資" at bounding box center [339, 143] width 23 height 23
checkbox input "false"
click at [389, 120] on input "顧客姓名/手機號碼/編號" at bounding box center [396, 117] width 107 height 19
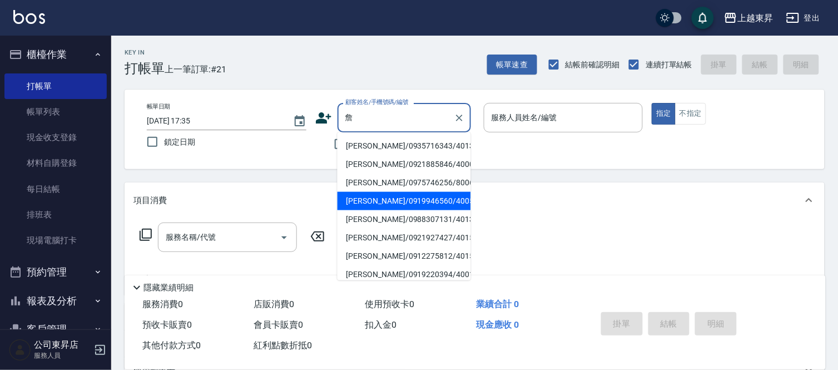
click at [404, 203] on li "[PERSON_NAME]/0919946560/40057" at bounding box center [404, 201] width 133 height 18
type input "[PERSON_NAME]/0919946560/40057"
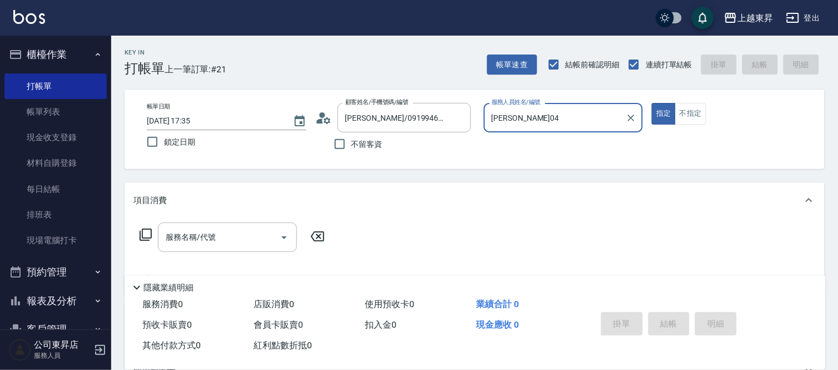
type input "[PERSON_NAME]04"
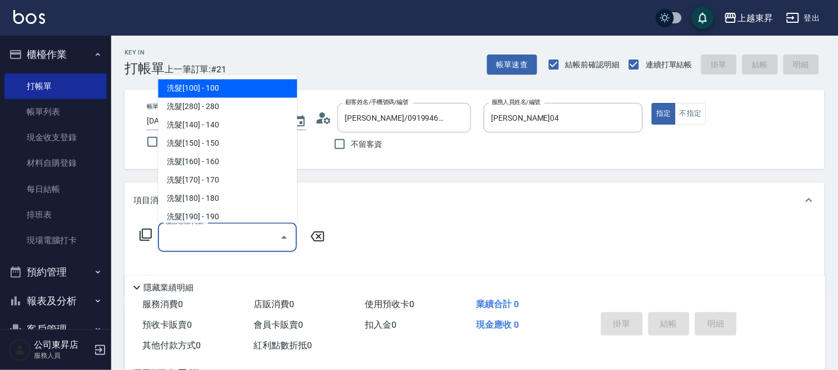
click at [205, 235] on input "服務名稱/代號" at bounding box center [219, 236] width 112 height 19
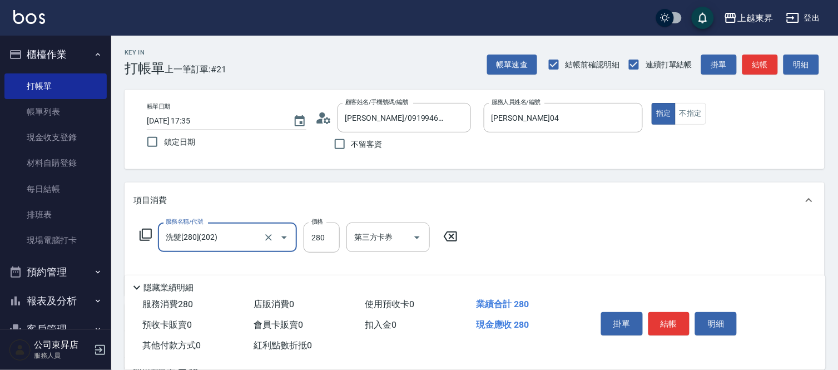
type input "洗髮[280](202)"
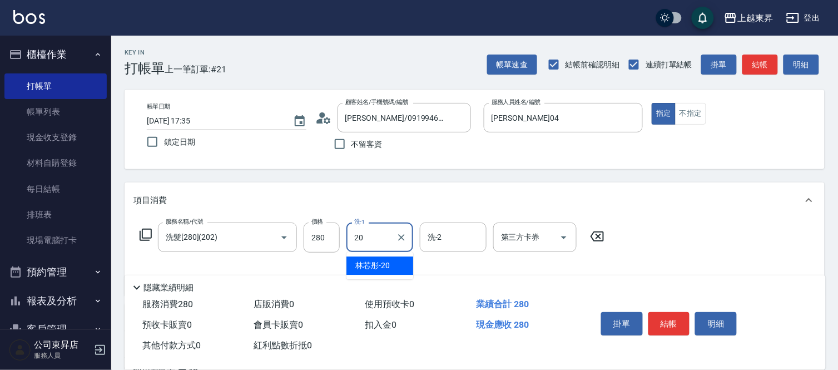
type input "林芯彤-20"
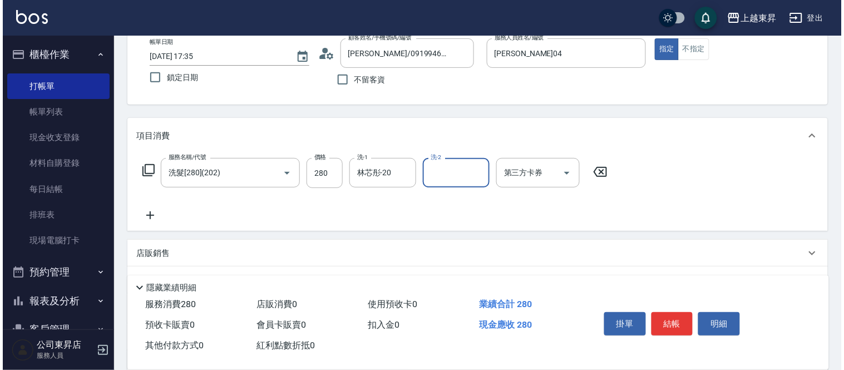
scroll to position [123, 0]
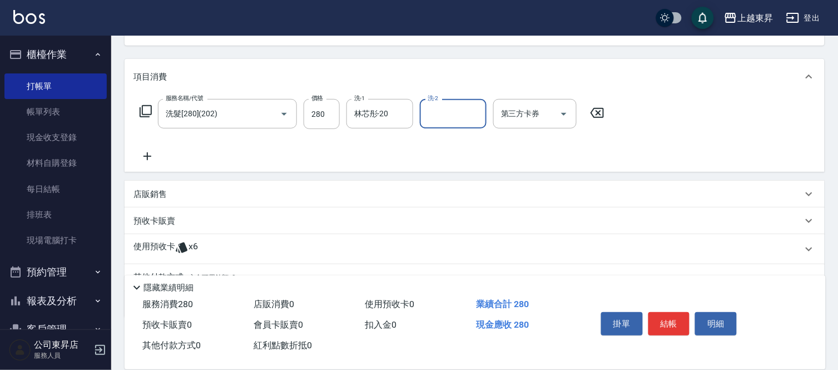
click at [147, 152] on icon at bounding box center [147, 156] width 28 height 13
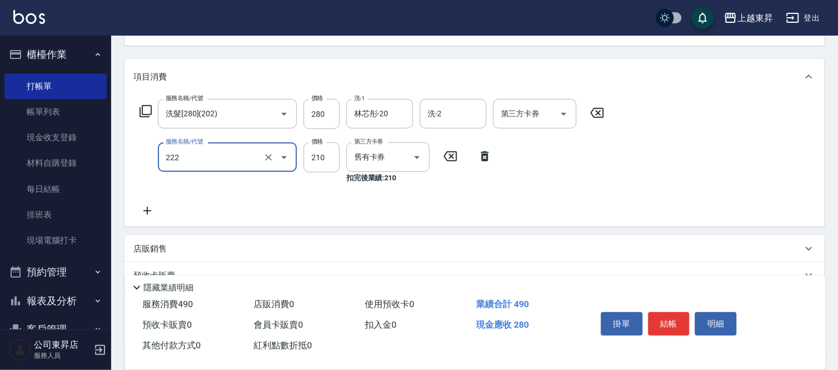
type input "洗髮卡券[210](222)"
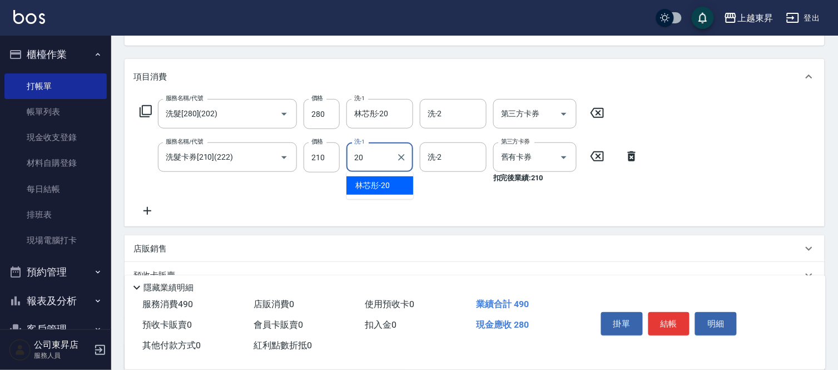
type input "林芯彤-20"
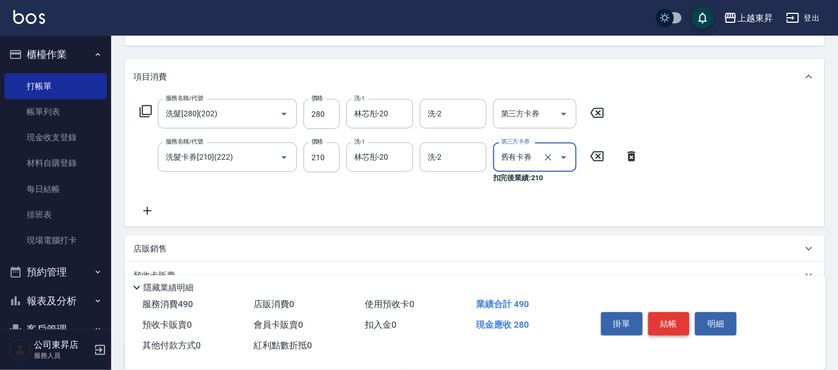
click at [670, 317] on button "結帳" at bounding box center [669, 323] width 42 height 23
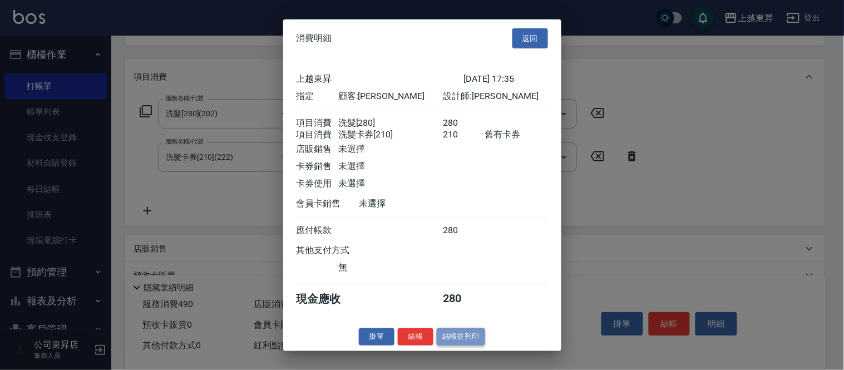
click at [463, 344] on button "結帳並列印" at bounding box center [460, 336] width 48 height 17
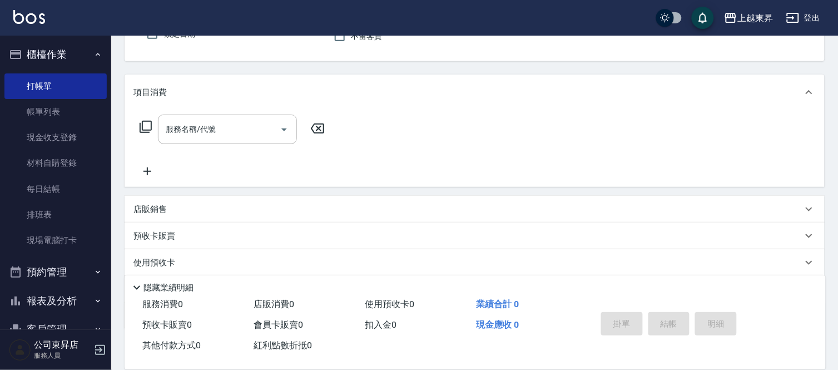
scroll to position [0, 0]
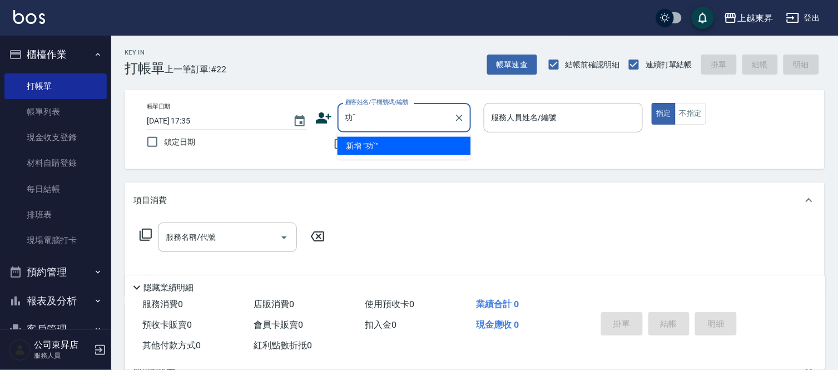
type input "功"
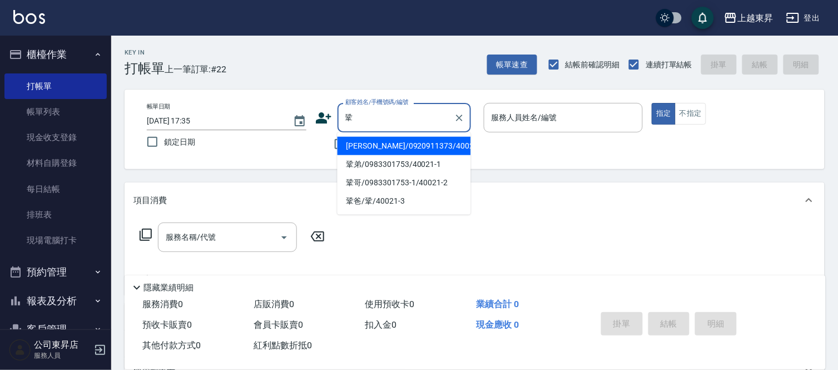
click at [414, 141] on li "[PERSON_NAME]/0920911373/40021" at bounding box center [404, 146] width 133 height 18
type input "[PERSON_NAME]/0920911373/40021"
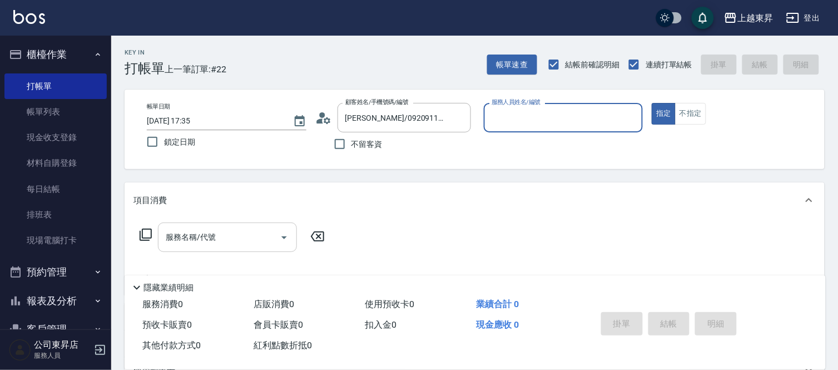
type input "[PERSON_NAME]04"
click at [178, 257] on div "服務名稱/代號 服務名稱/代號" at bounding box center [232, 253] width 198 height 63
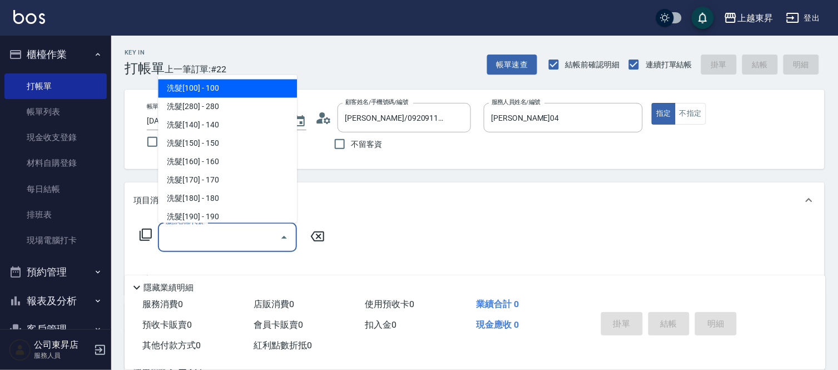
click at [193, 234] on input "服務名稱/代號" at bounding box center [219, 236] width 112 height 19
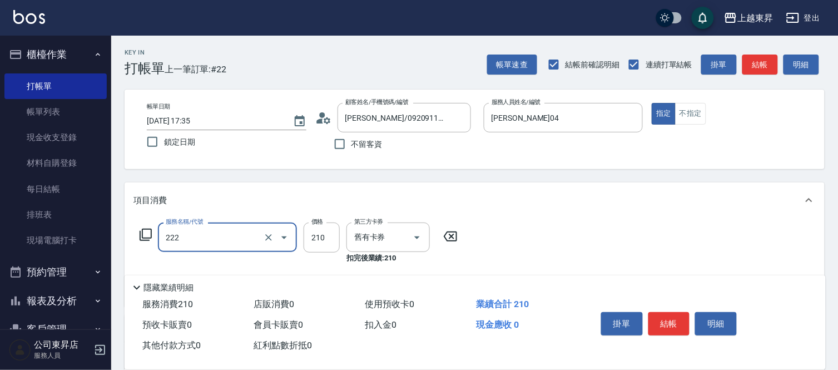
type input "洗髮卡券[210](222)"
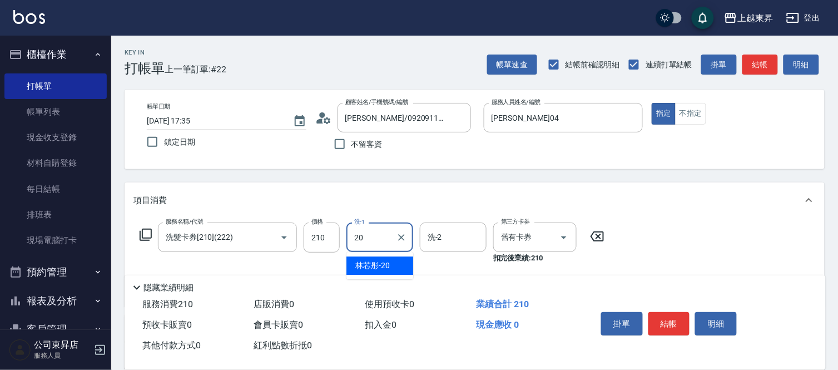
type input "林芯彤-20"
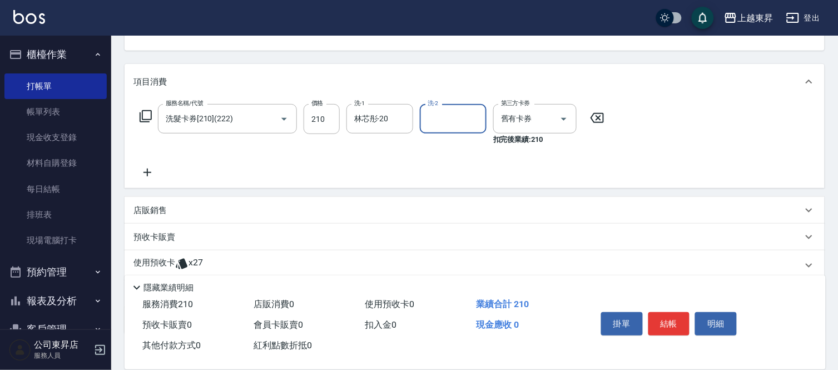
scroll to position [123, 0]
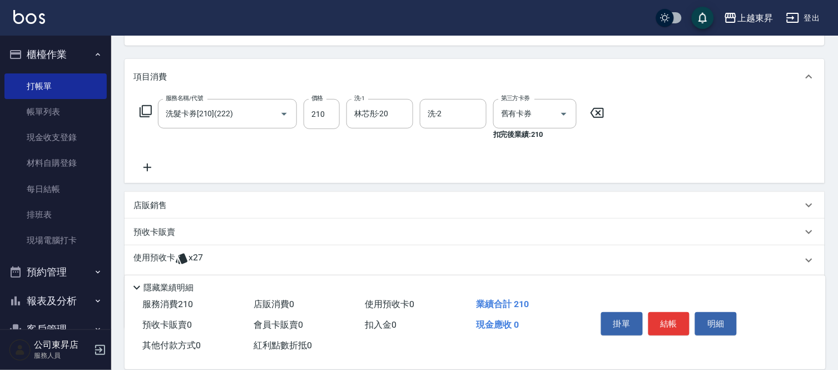
click at [149, 162] on icon at bounding box center [147, 167] width 28 height 13
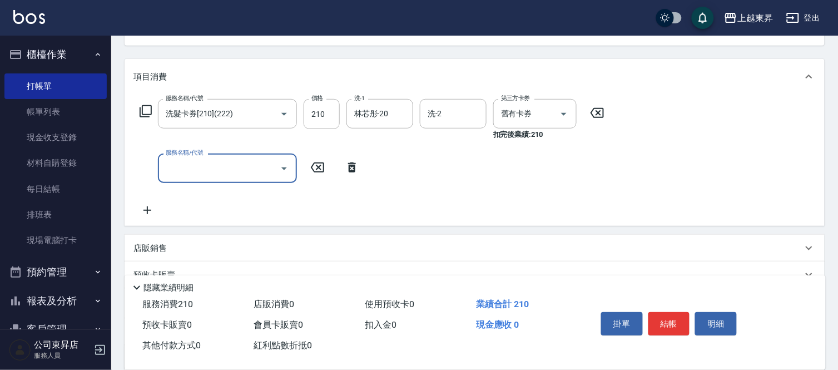
click at [142, 106] on icon at bounding box center [146, 111] width 12 height 12
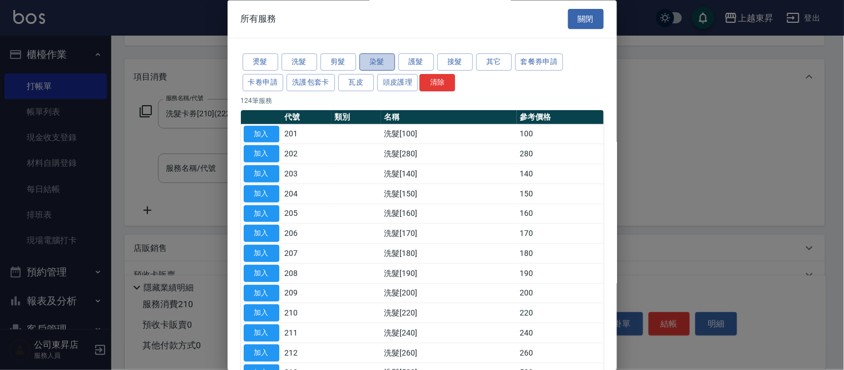
drag, startPoint x: 376, startPoint y: 59, endPoint x: 367, endPoint y: 66, distance: 11.6
click at [378, 61] on button "染髮" at bounding box center [377, 62] width 36 height 17
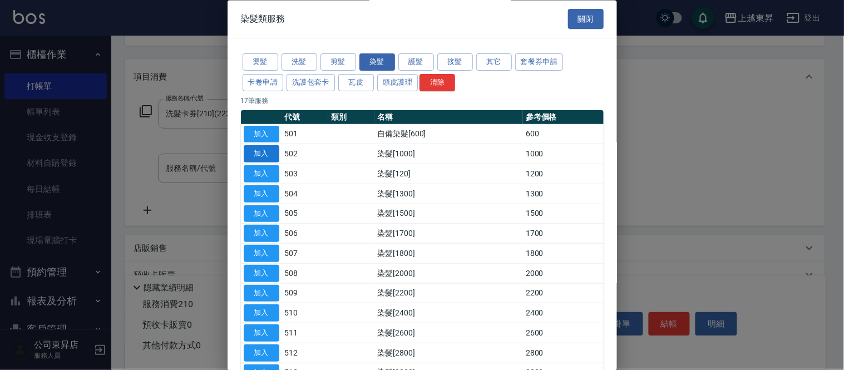
click at [265, 153] on button "加入" at bounding box center [262, 154] width 36 height 17
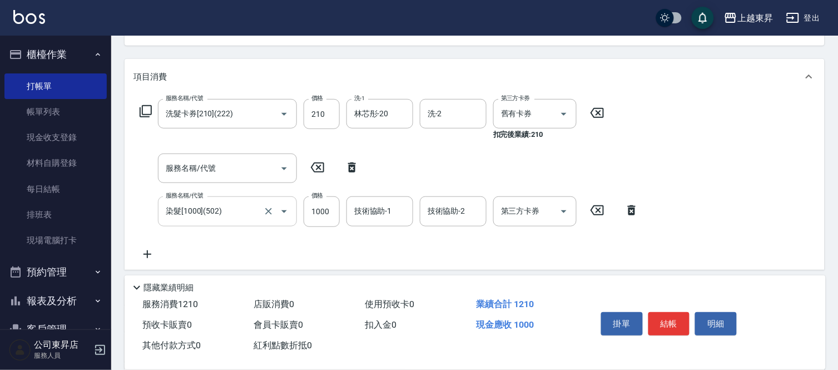
click at [281, 210] on icon "Open" at bounding box center [283, 211] width 13 height 13
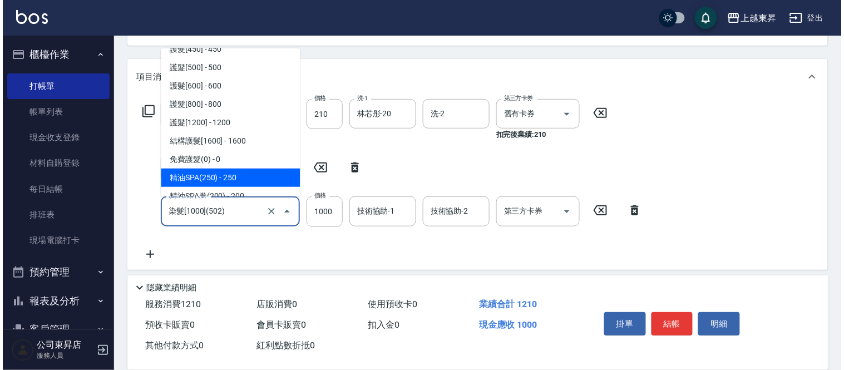
scroll to position [1439, 0]
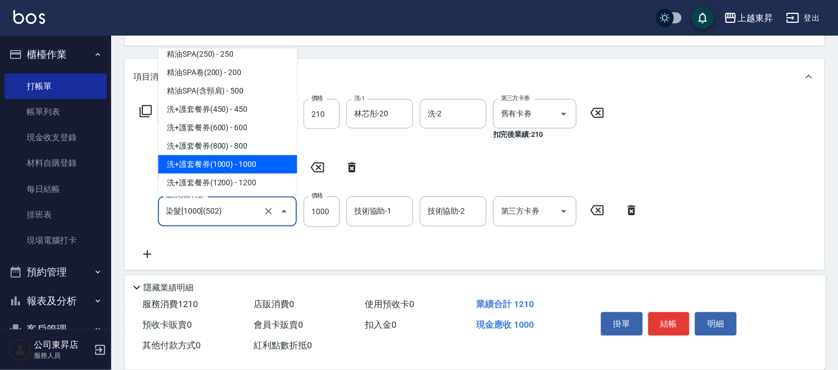
click at [148, 109] on icon at bounding box center [145, 111] width 13 height 13
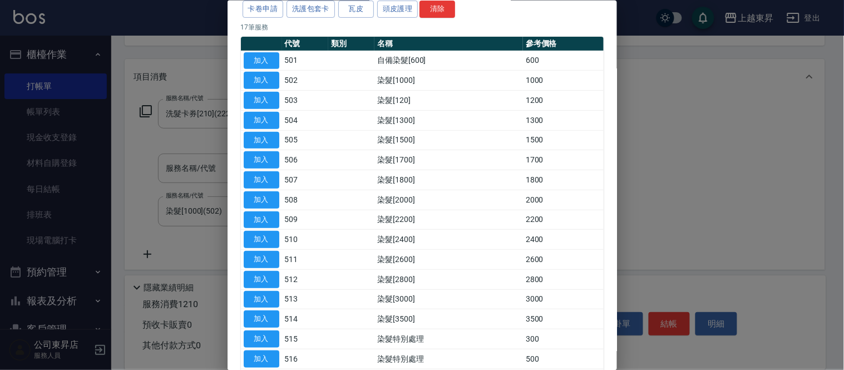
scroll to position [154, 0]
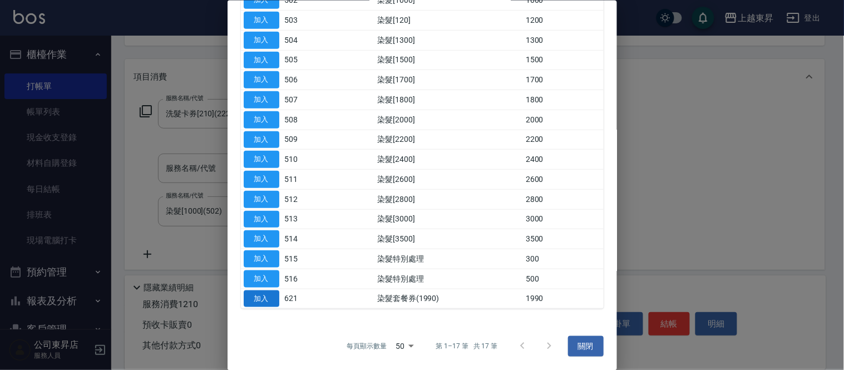
click at [249, 298] on button "加入" at bounding box center [262, 298] width 36 height 17
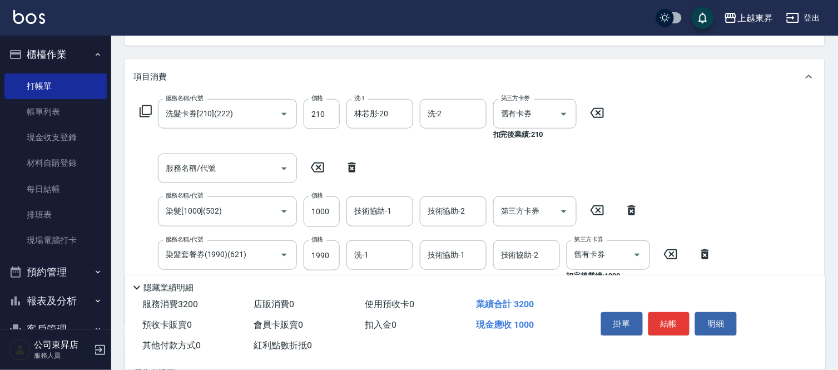
click at [623, 211] on icon at bounding box center [632, 210] width 28 height 13
type input "染髮套餐券(1990)(621)"
type input "1990"
type input "舊有卡券"
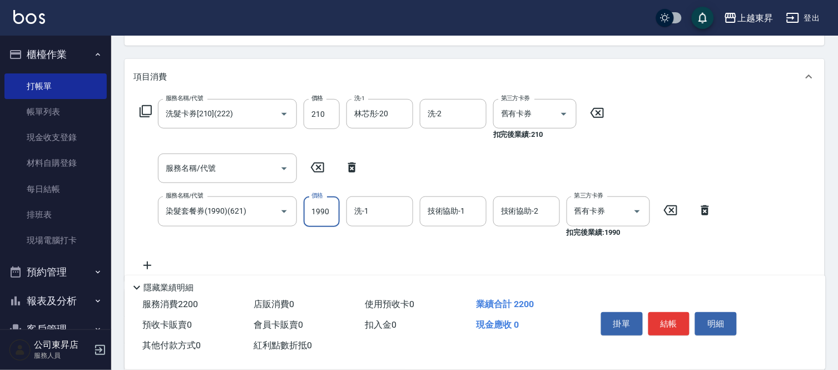
click at [320, 210] on input "1990" at bounding box center [322, 211] width 36 height 30
type input "1000"
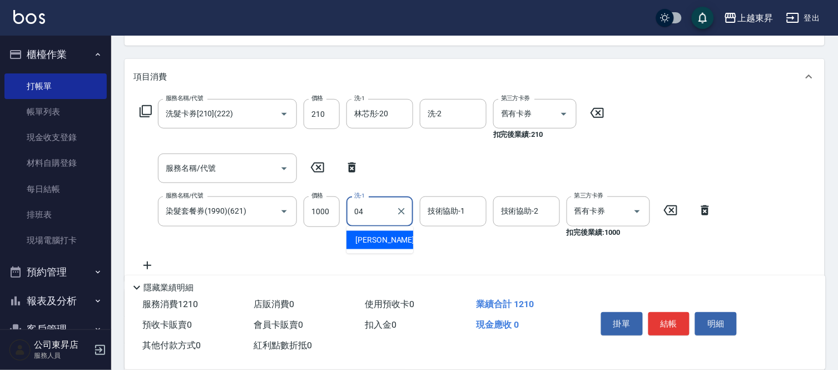
type input "[PERSON_NAME]04"
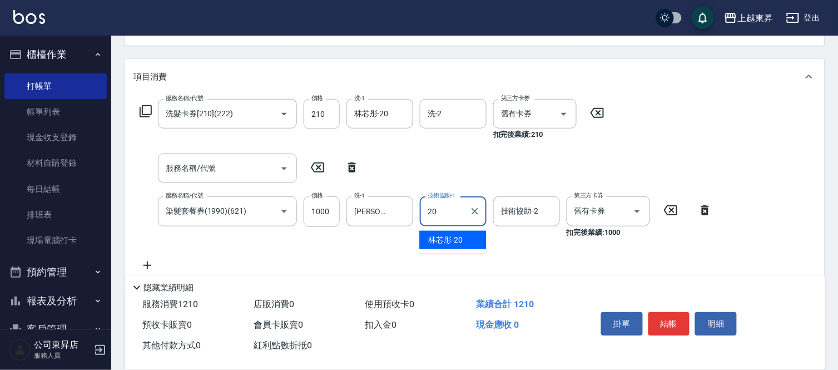
type input "林芯彤-20"
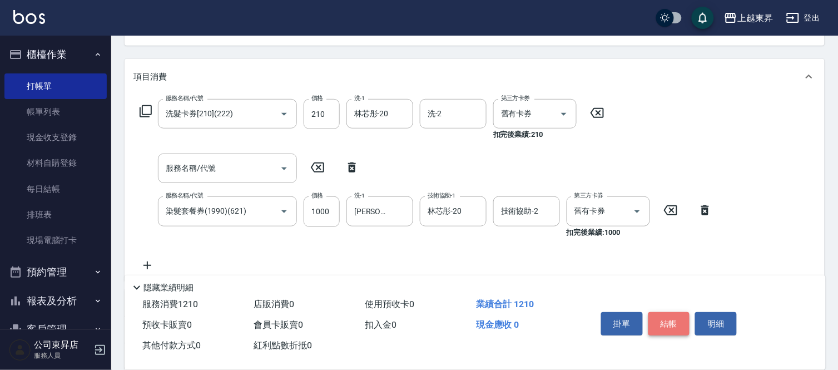
click at [676, 321] on button "結帳" at bounding box center [669, 323] width 42 height 23
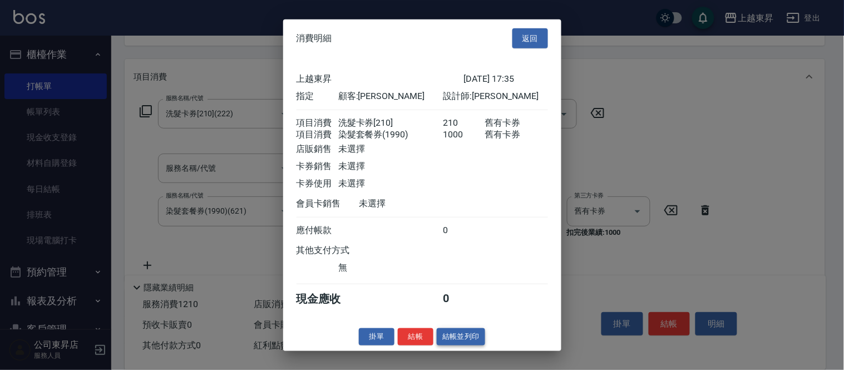
click at [474, 343] on button "結帳並列印" at bounding box center [460, 336] width 48 height 17
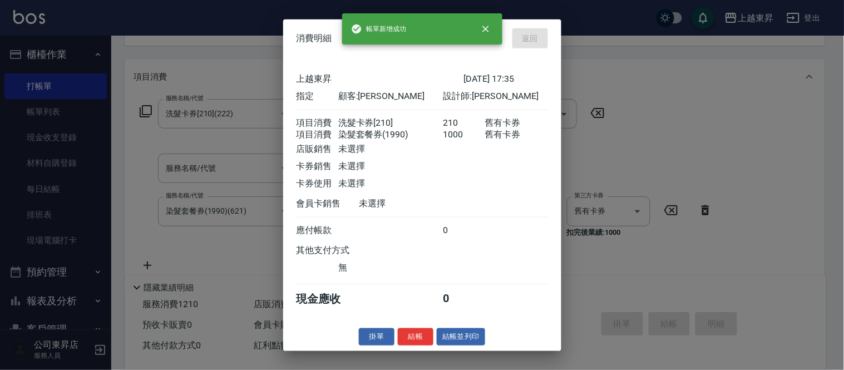
type input "[DATE] 17:36"
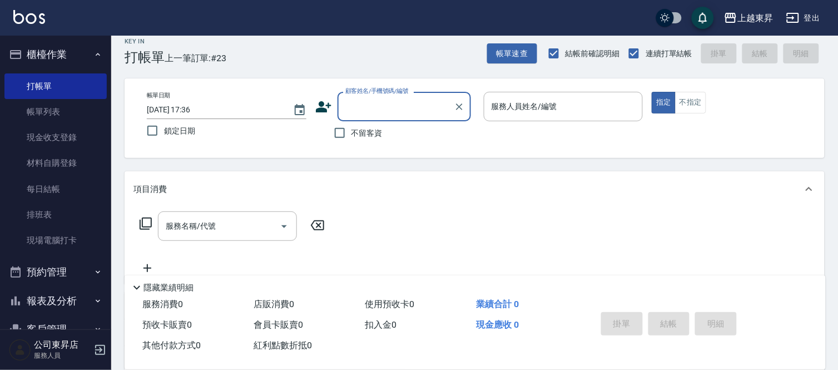
scroll to position [0, 0]
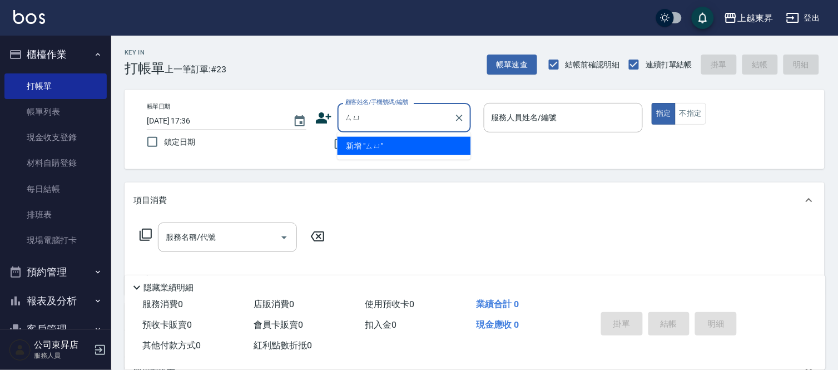
type input "ㄙ"
type input "宆"
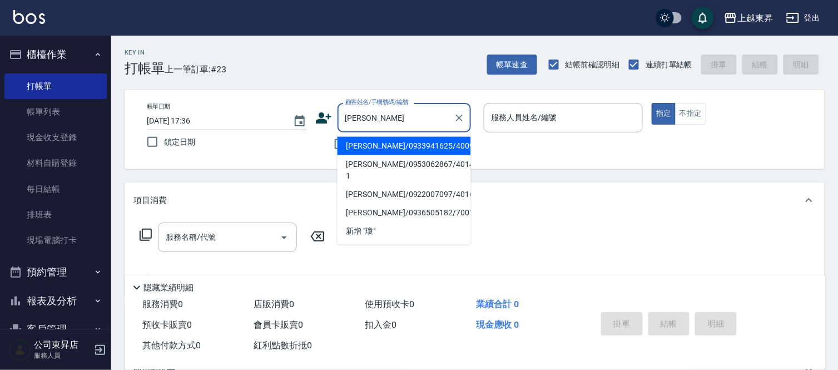
click at [419, 187] on li "[PERSON_NAME]/0922007097/40162" at bounding box center [404, 194] width 133 height 18
type input "[PERSON_NAME]/0922007097/40162"
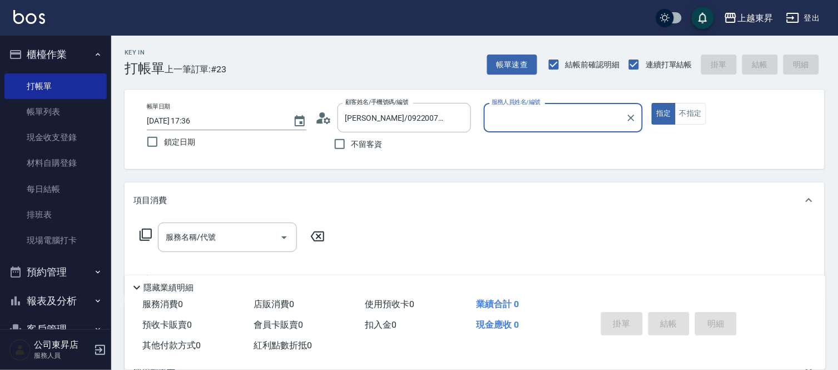
type input "[PERSON_NAME]04"
click at [207, 251] on div "服務名稱/代號" at bounding box center [227, 236] width 139 height 29
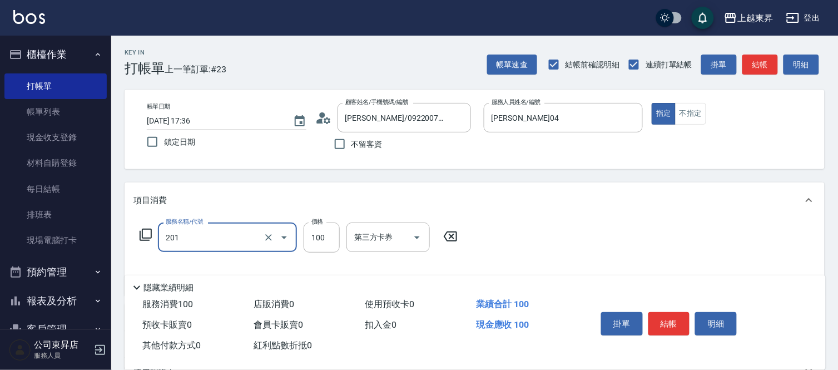
type input "洗髮[100](201)"
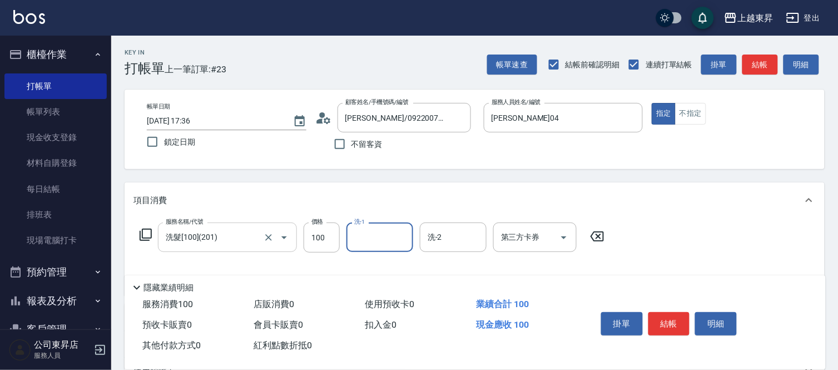
type input "0"
type input "[PERSON_NAME]-22"
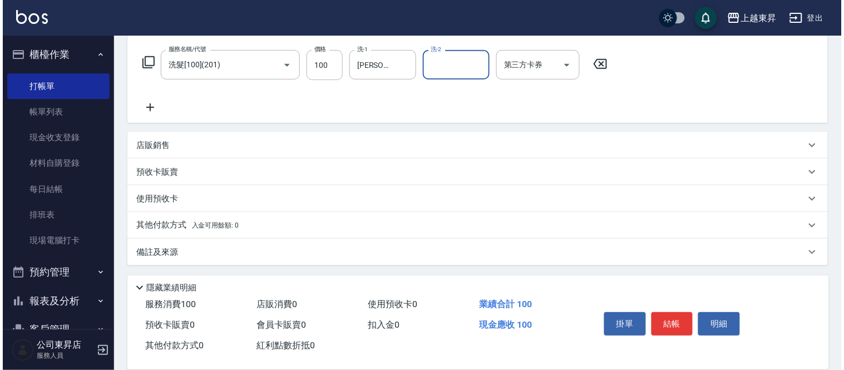
scroll to position [173, 0]
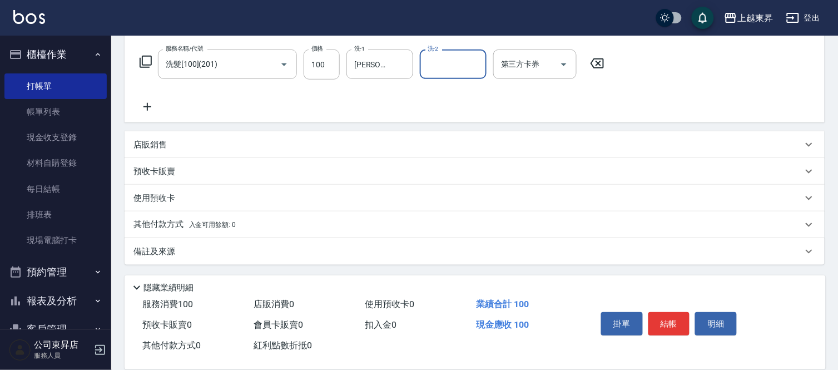
click at [147, 104] on icon at bounding box center [147, 107] width 8 height 8
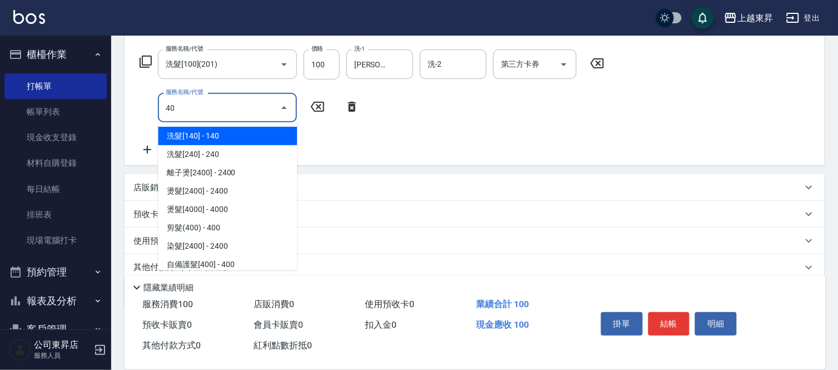
type input "4"
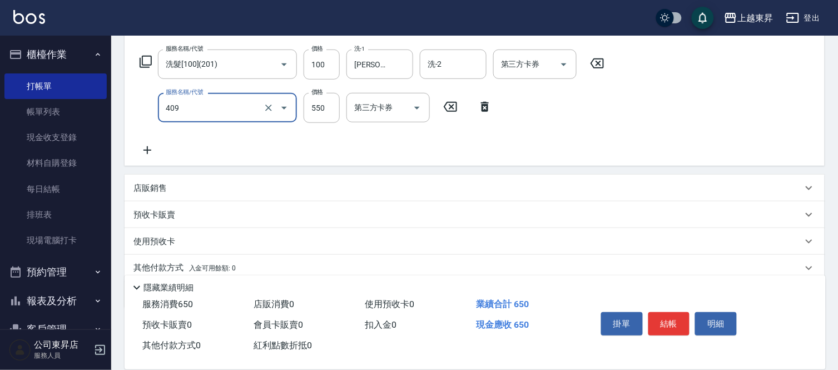
type input "剪髮(550)(409)"
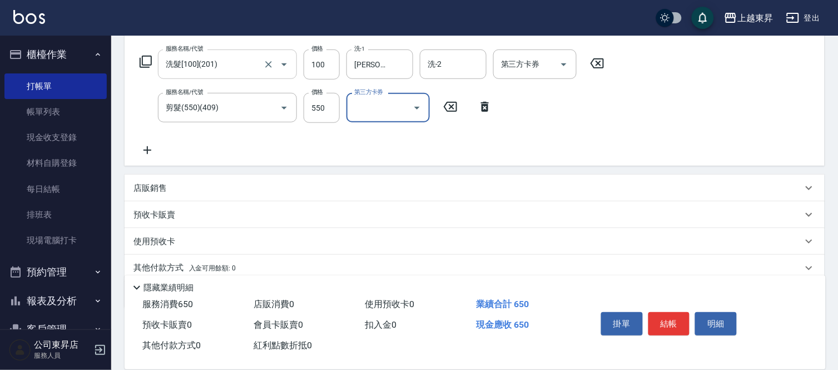
drag, startPoint x: 142, startPoint y: 151, endPoint x: 160, endPoint y: 75, distance: 77.6
click at [143, 151] on icon at bounding box center [147, 149] width 28 height 13
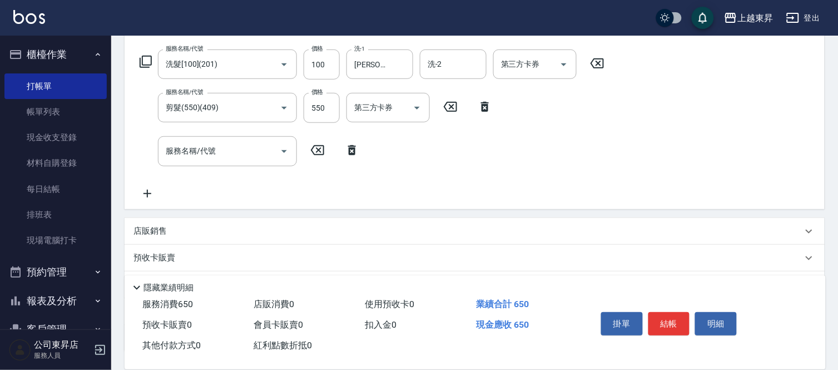
click at [152, 62] on icon at bounding box center [145, 61] width 13 height 13
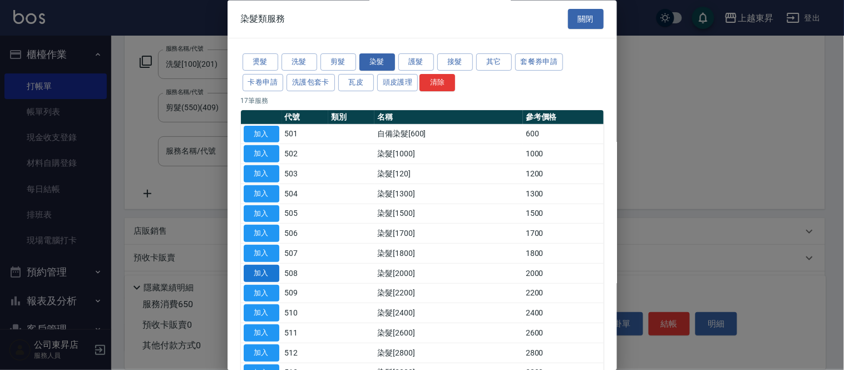
click at [265, 270] on button "加入" at bounding box center [262, 273] width 36 height 17
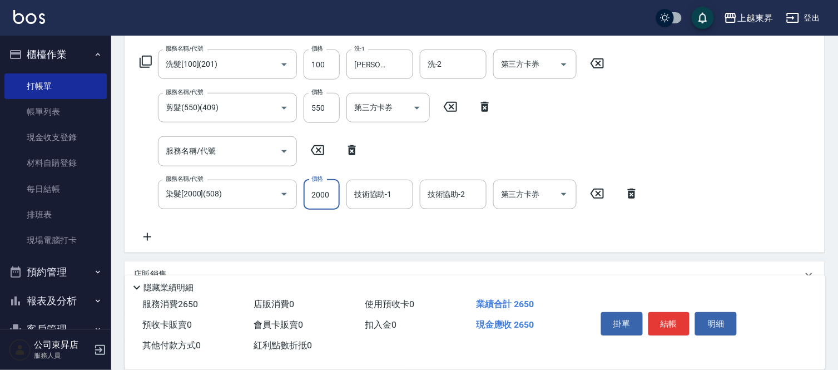
click at [319, 197] on input "2000" at bounding box center [322, 195] width 36 height 30
type input "1990"
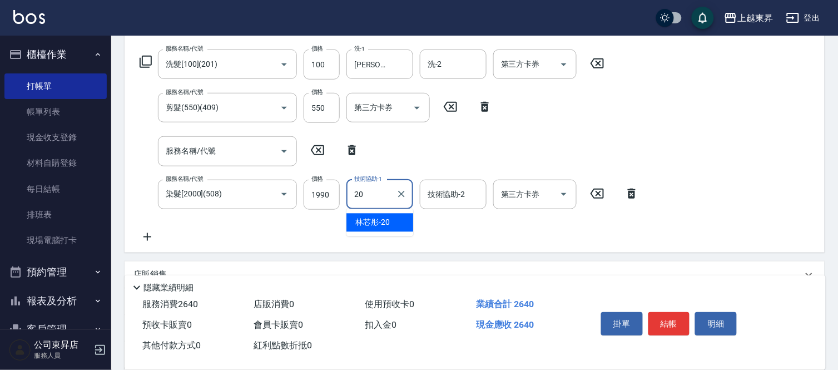
type input "林芯彤-20"
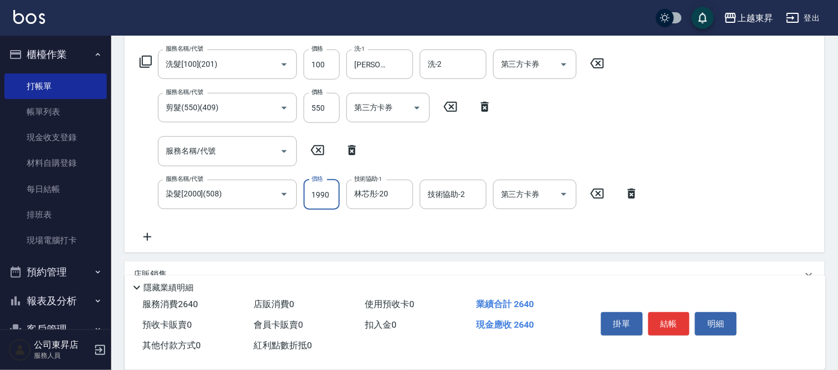
click at [324, 190] on input "1990" at bounding box center [322, 195] width 36 height 30
type input "1900"
click at [152, 237] on icon at bounding box center [147, 236] width 28 height 13
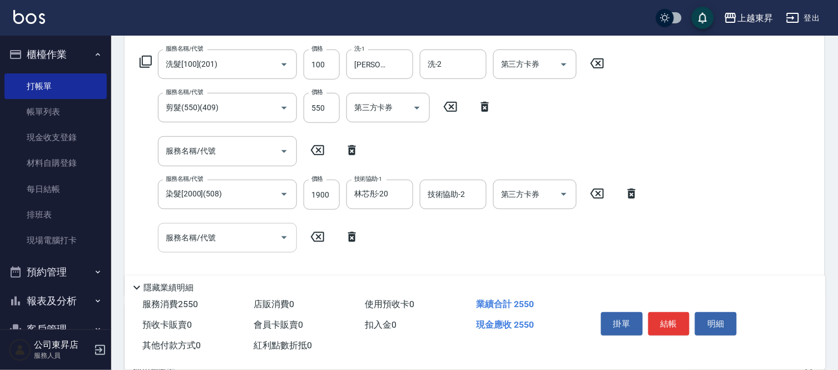
click at [188, 238] on div "服務名稱/代號 服務名稱/代號" at bounding box center [227, 237] width 139 height 29
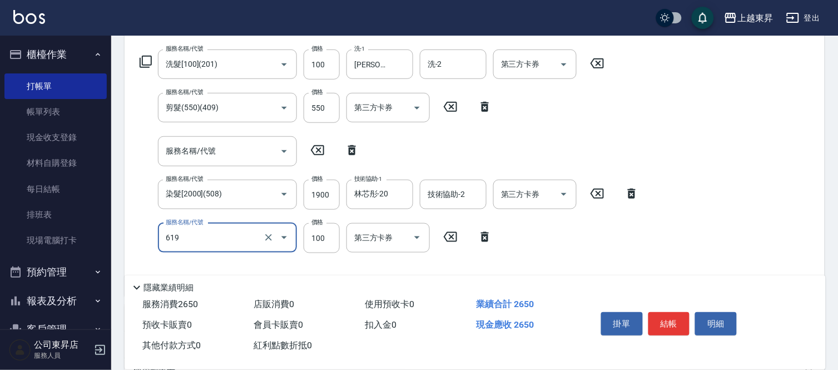
type input "[PERSON_NAME].玻酸.晶膜.水療(619)"
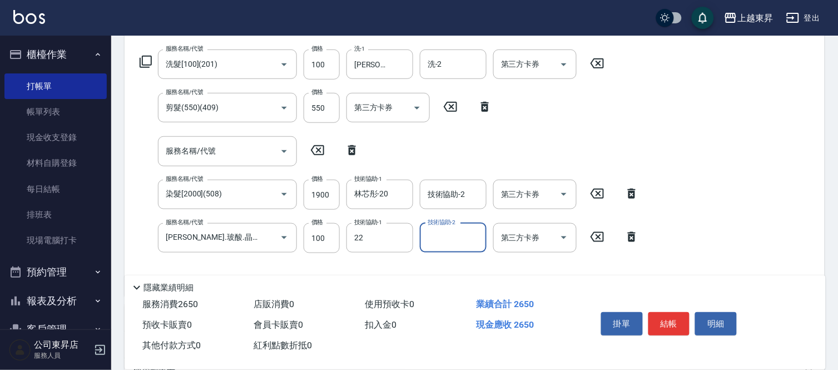
type input "[PERSON_NAME]-22"
click at [669, 312] on button "結帳" at bounding box center [669, 323] width 42 height 23
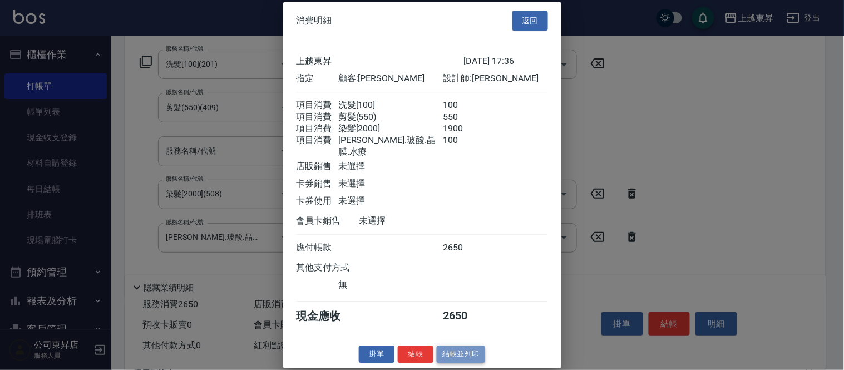
click at [464, 357] on button "結帳並列印" at bounding box center [460, 353] width 48 height 17
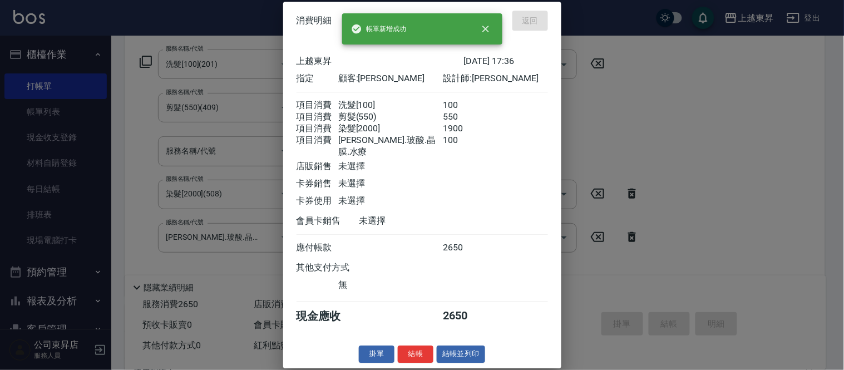
type input "[DATE] 17:37"
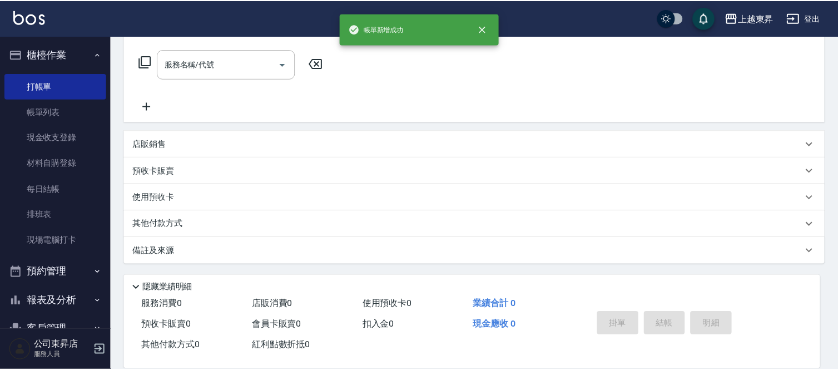
scroll to position [0, 0]
